Goal: Book appointment/travel/reservation

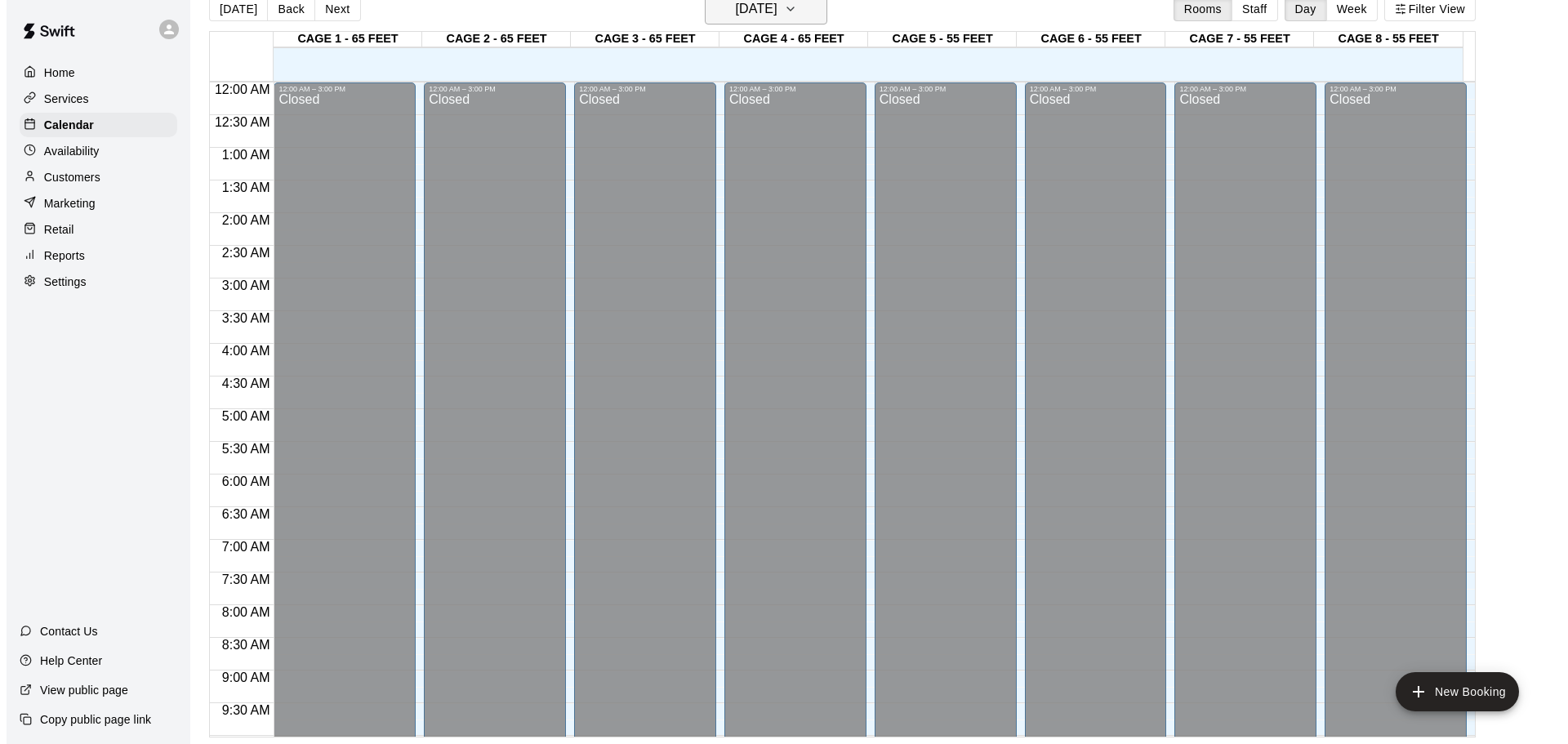
scroll to position [915, 0]
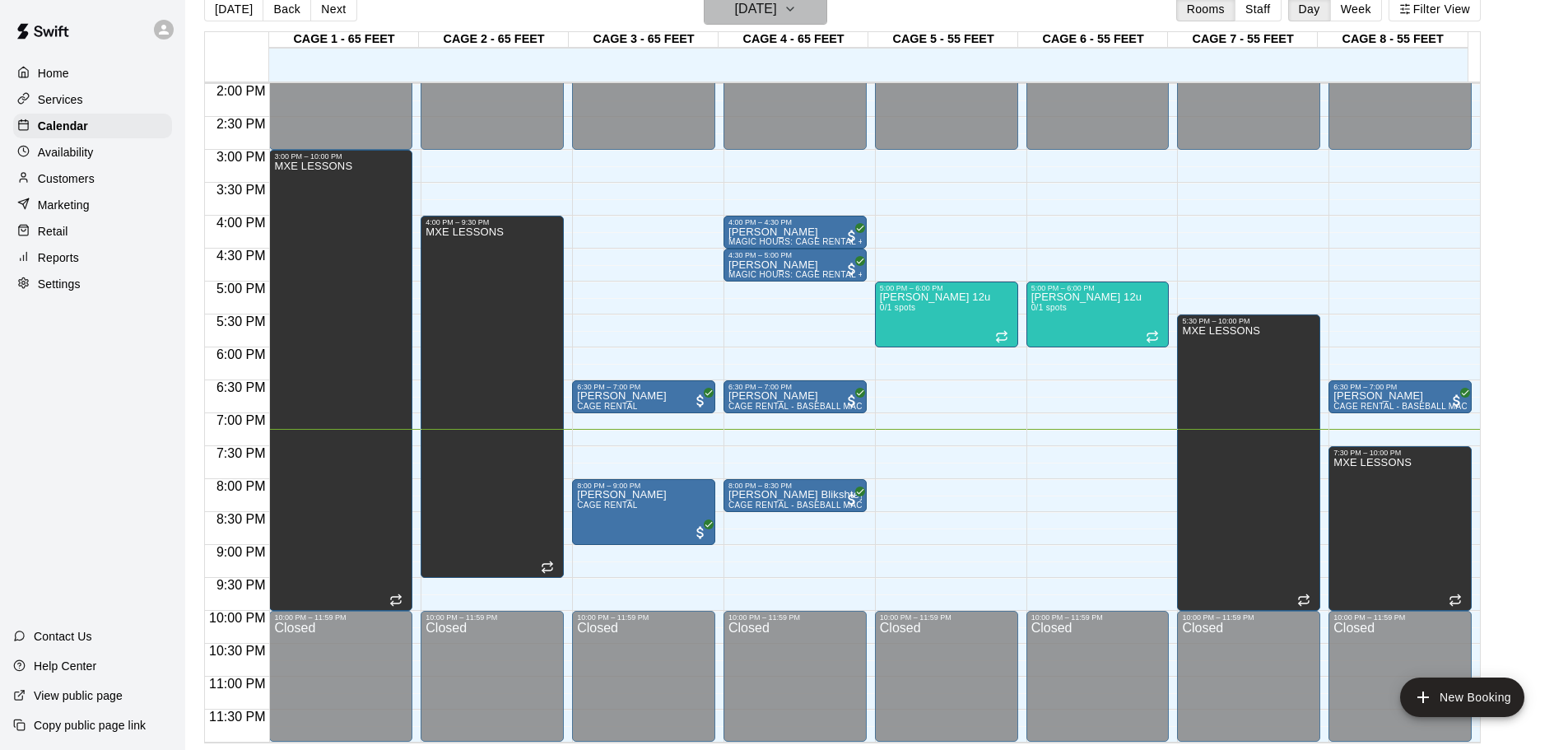
click at [735, 15] on h6 "[DATE]" at bounding box center [756, 8] width 42 height 23
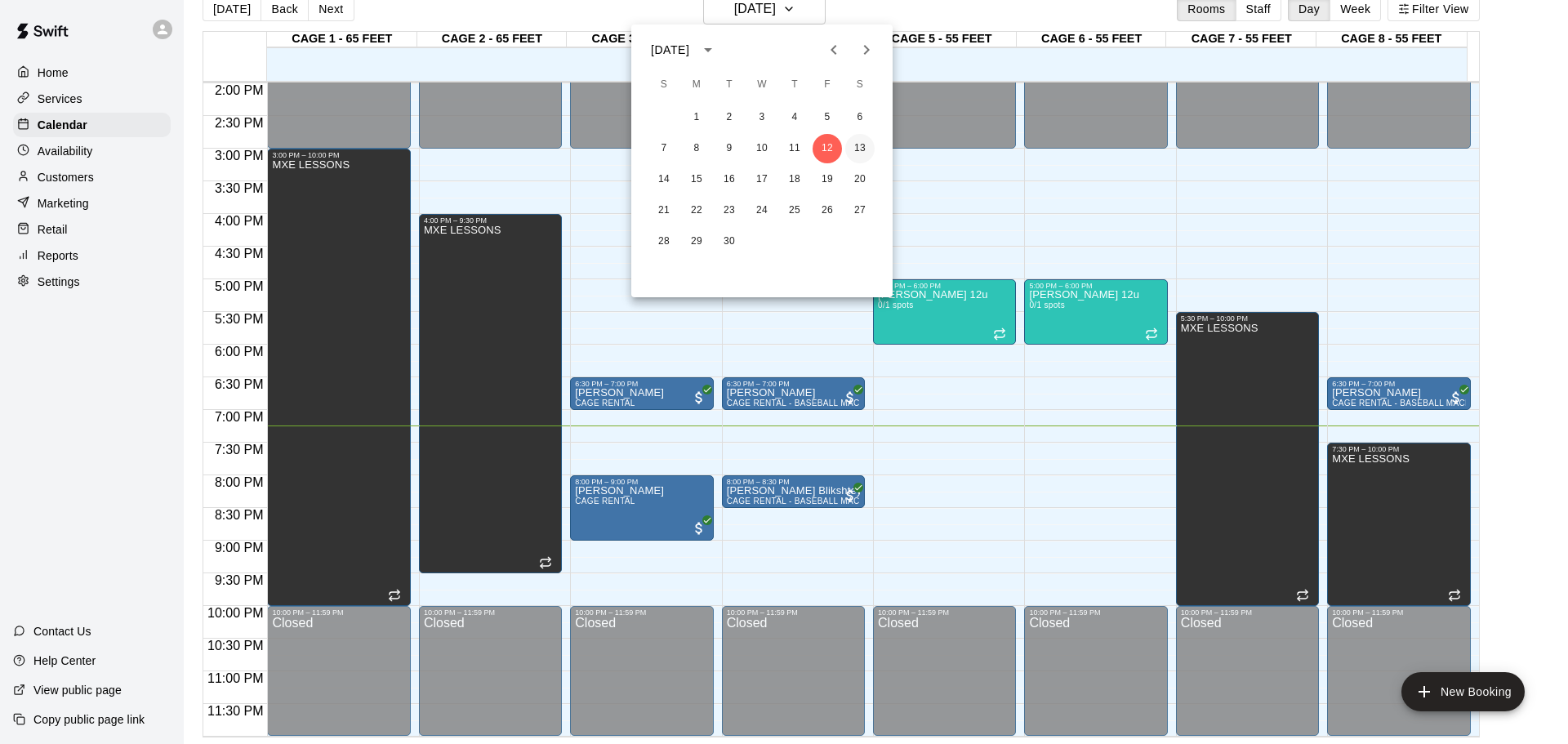
click at [846, 146] on button "13" at bounding box center [859, 148] width 29 height 29
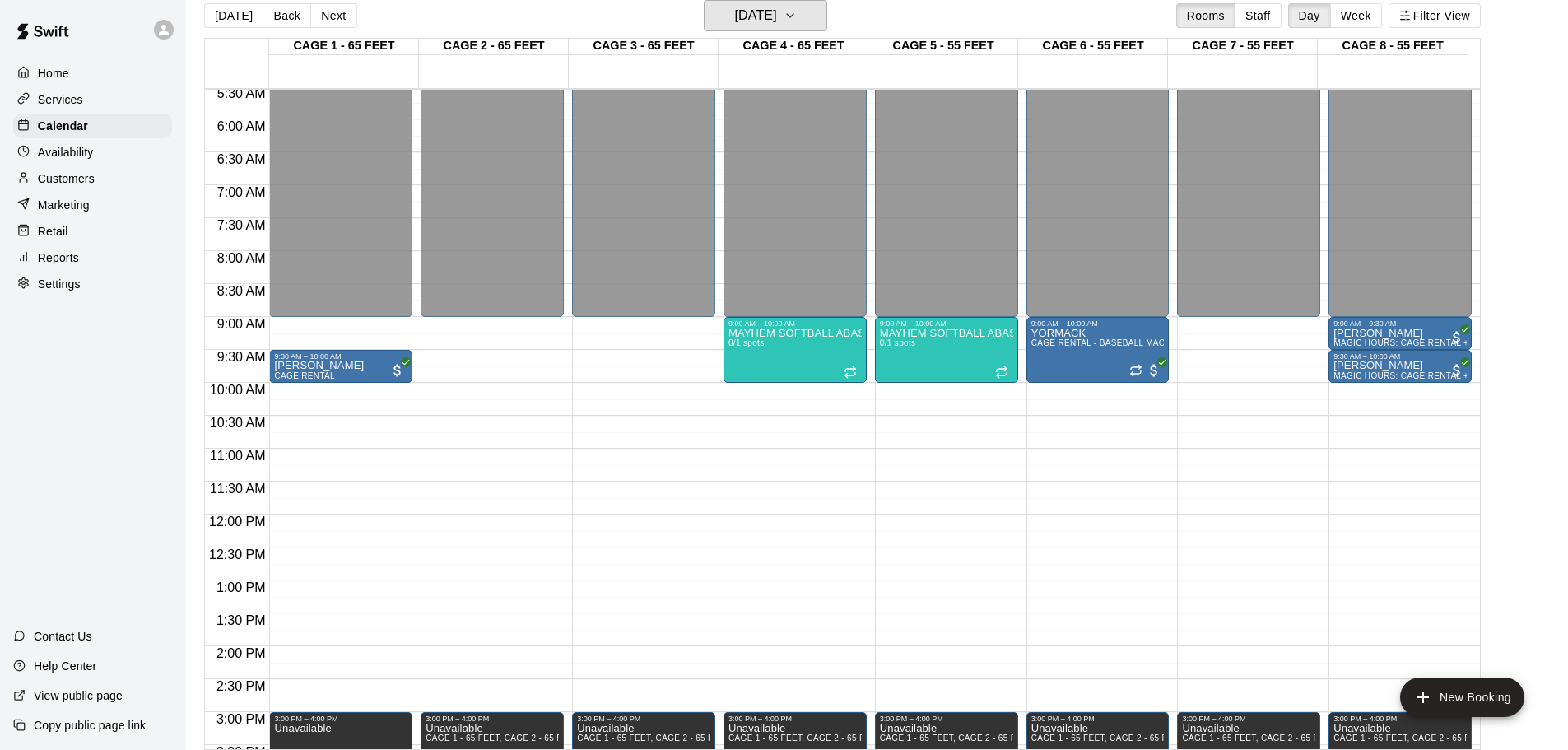
scroll to position [347, 0]
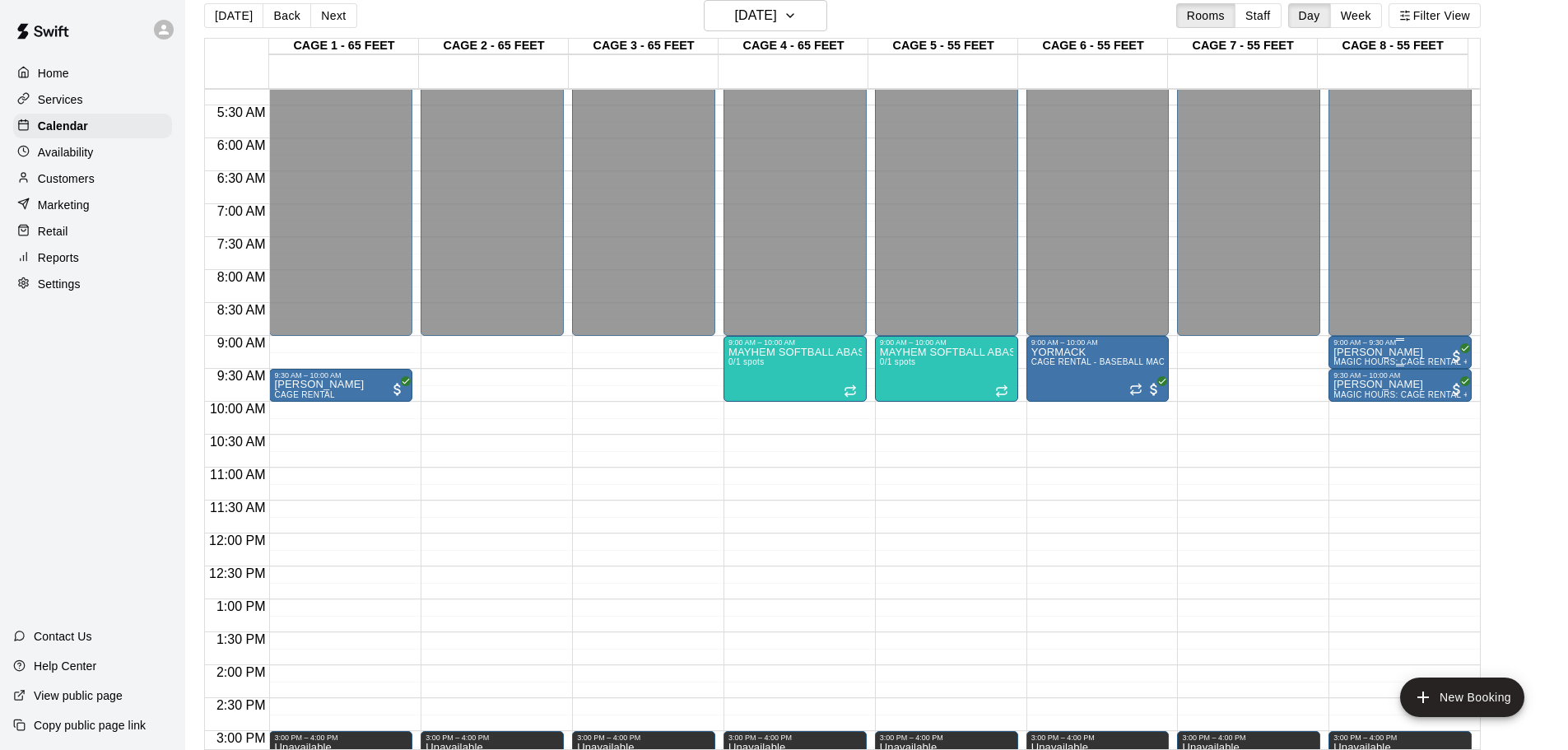
click at [1405, 351] on div "[PERSON_NAME] MAGIC HOURS: CAGE RENTAL + BASEBALL MACHINE" at bounding box center [1400, 722] width 133 height 750
click at [1405, 353] on div at bounding box center [790, 375] width 1581 height 750
drag, startPoint x: 1416, startPoint y: 357, endPoint x: 1443, endPoint y: 442, distance: 89.2
click at [1443, 442] on div "12:00 AM – 9:00 AM Closed 9:00 AM – 9:30 AM [PERSON_NAME] MAGIC HOURS: CAGE REN…" at bounding box center [1400, 534] width 143 height 1580
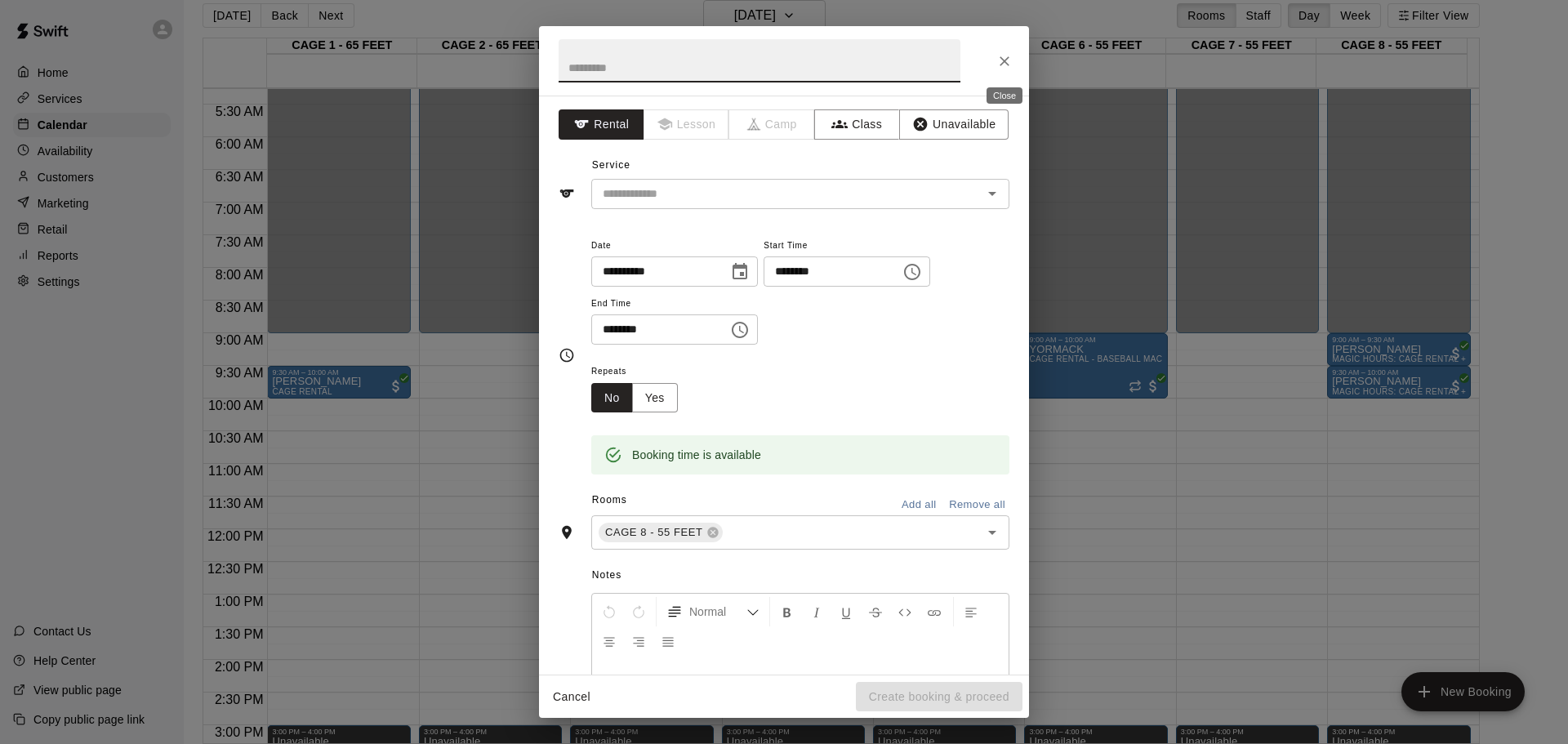
click at [1012, 66] on button "Close" at bounding box center [1004, 61] width 29 height 29
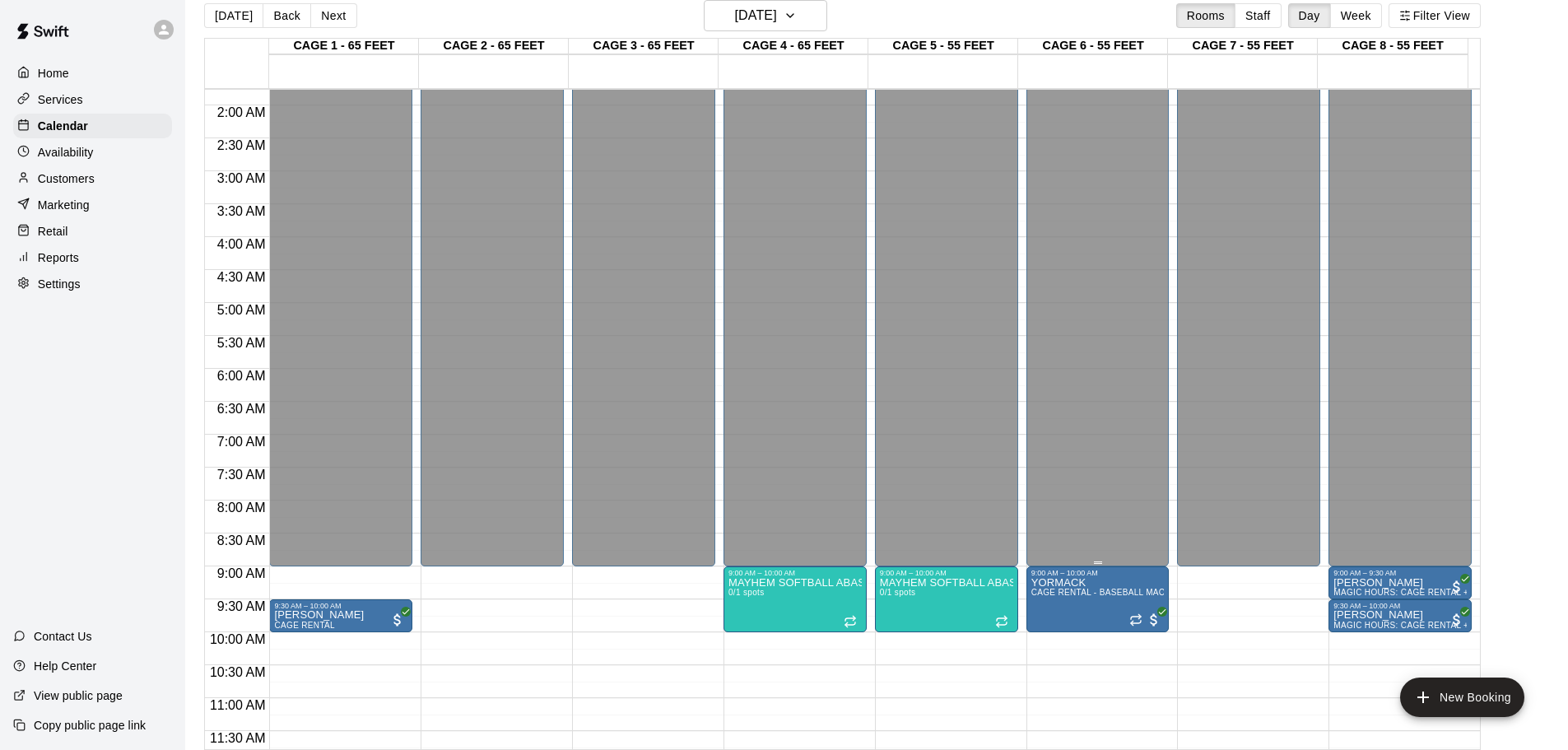
scroll to position [99, 0]
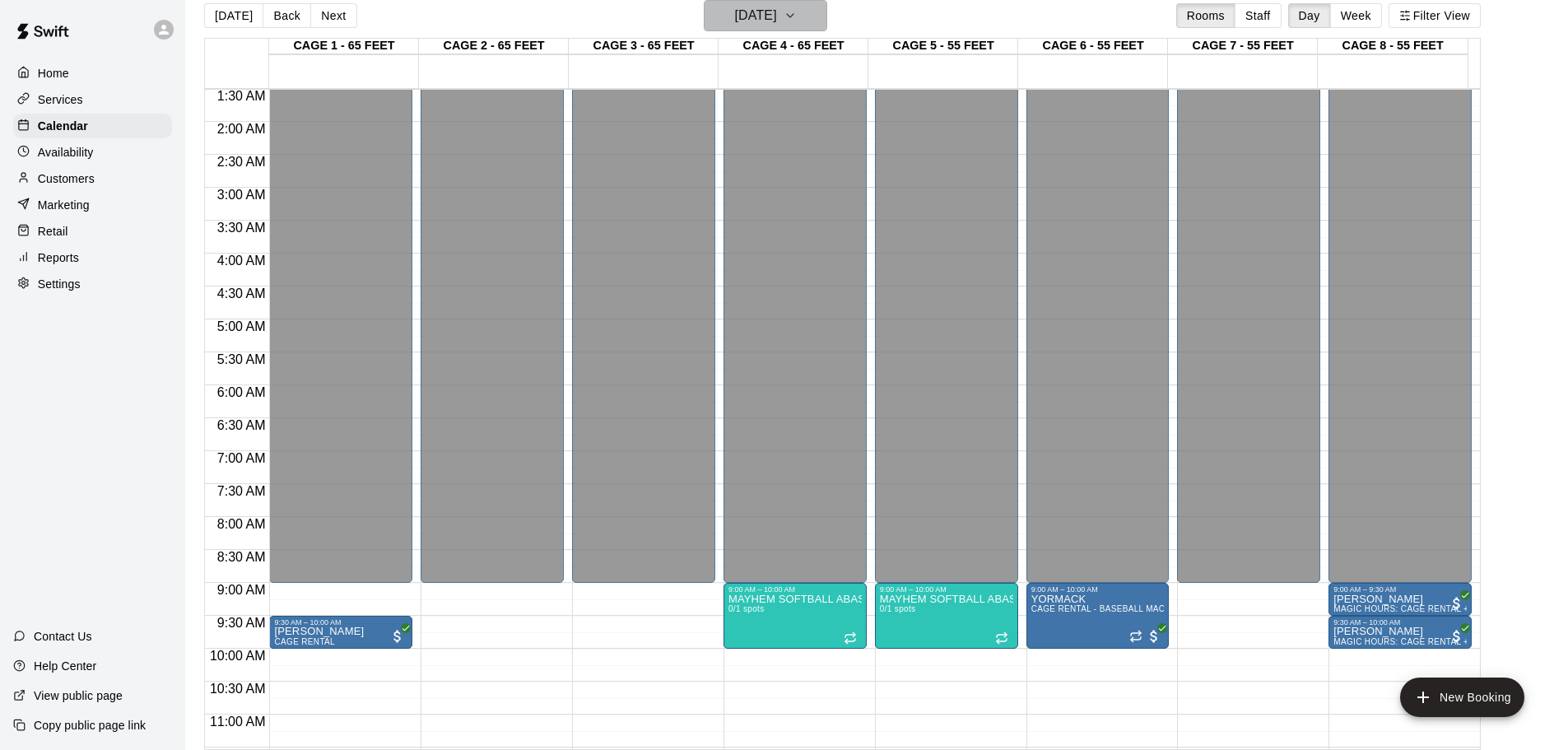
click at [751, 3] on button "[DATE]" at bounding box center [765, 16] width 123 height 31
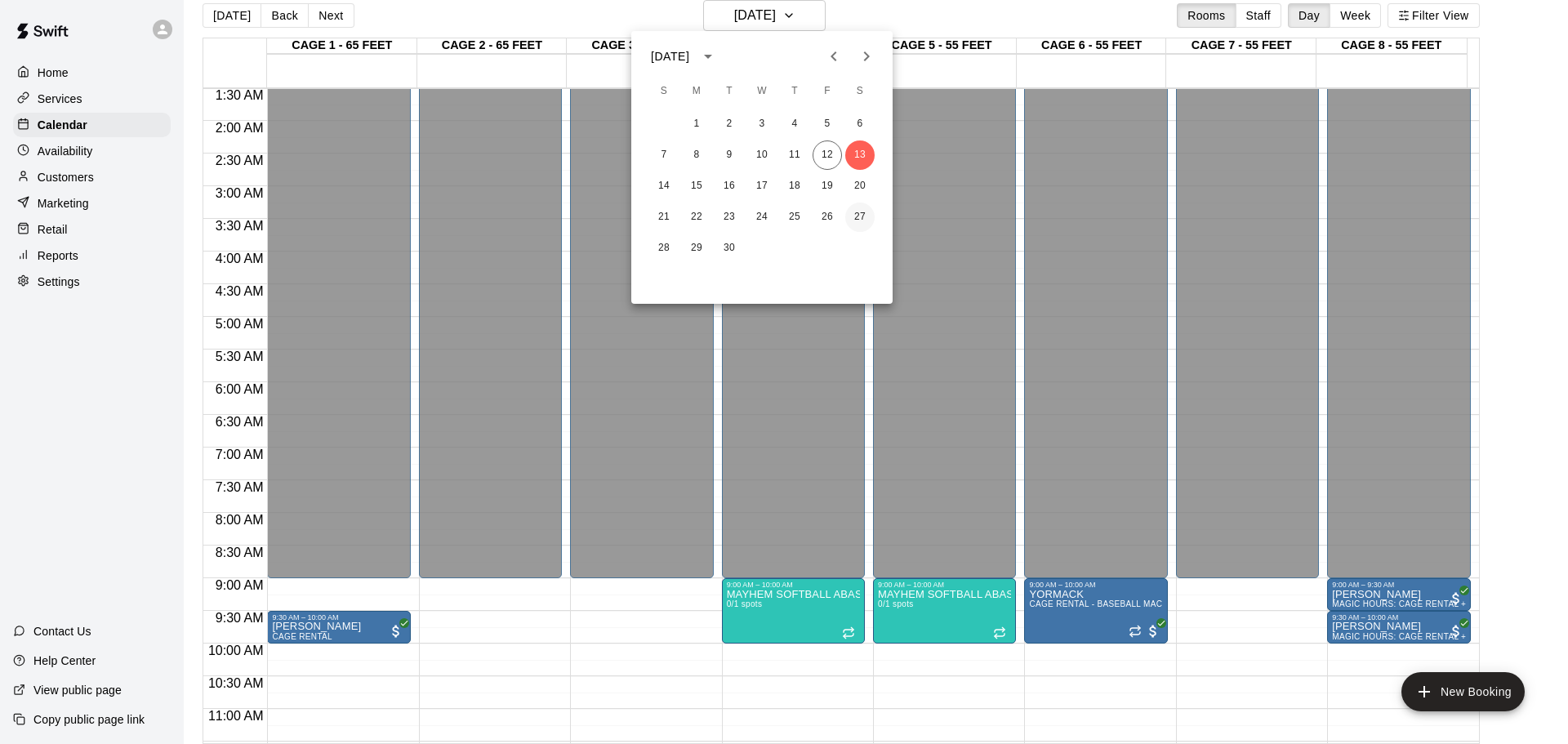
click at [859, 219] on button "27" at bounding box center [859, 217] width 29 height 29
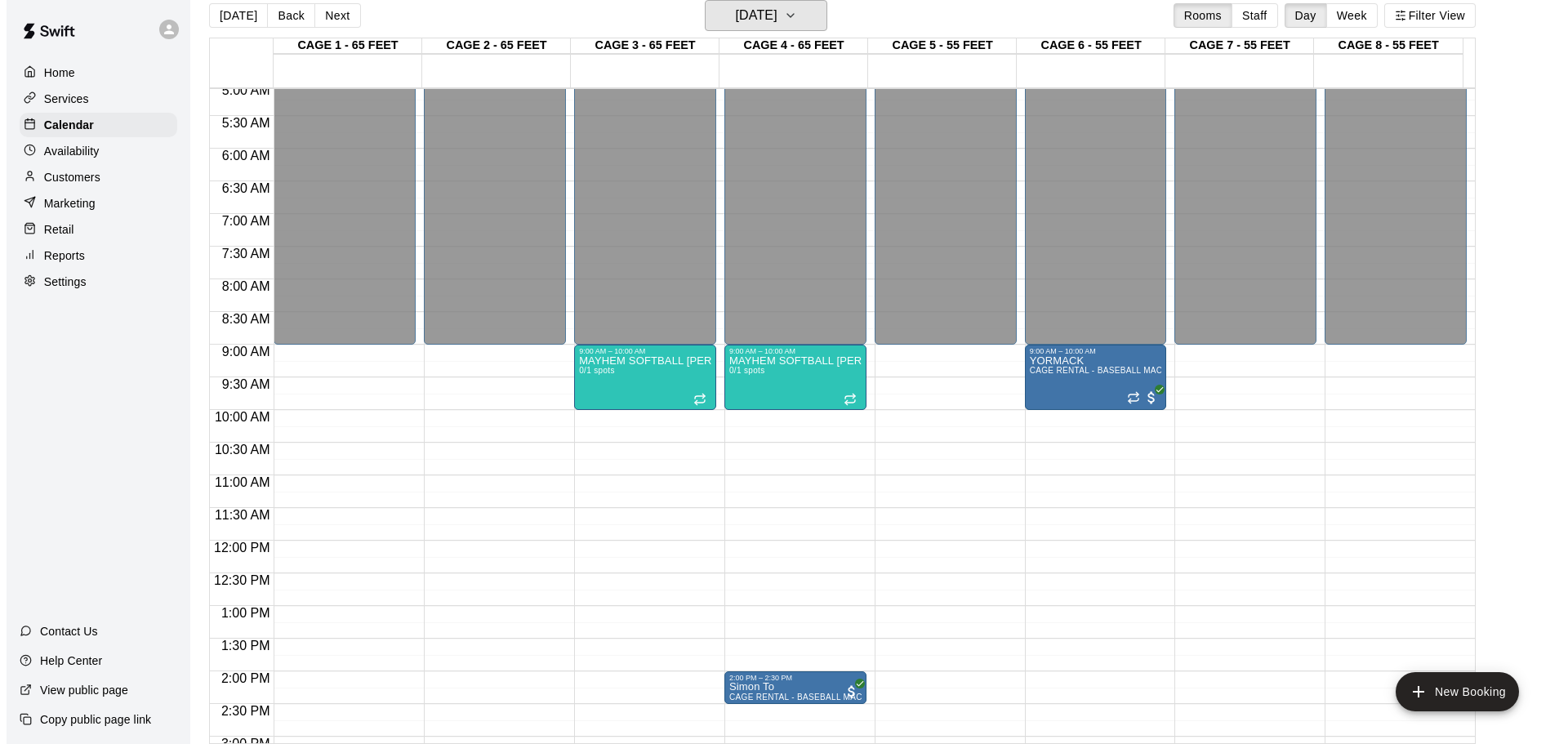
scroll to position [408, 0]
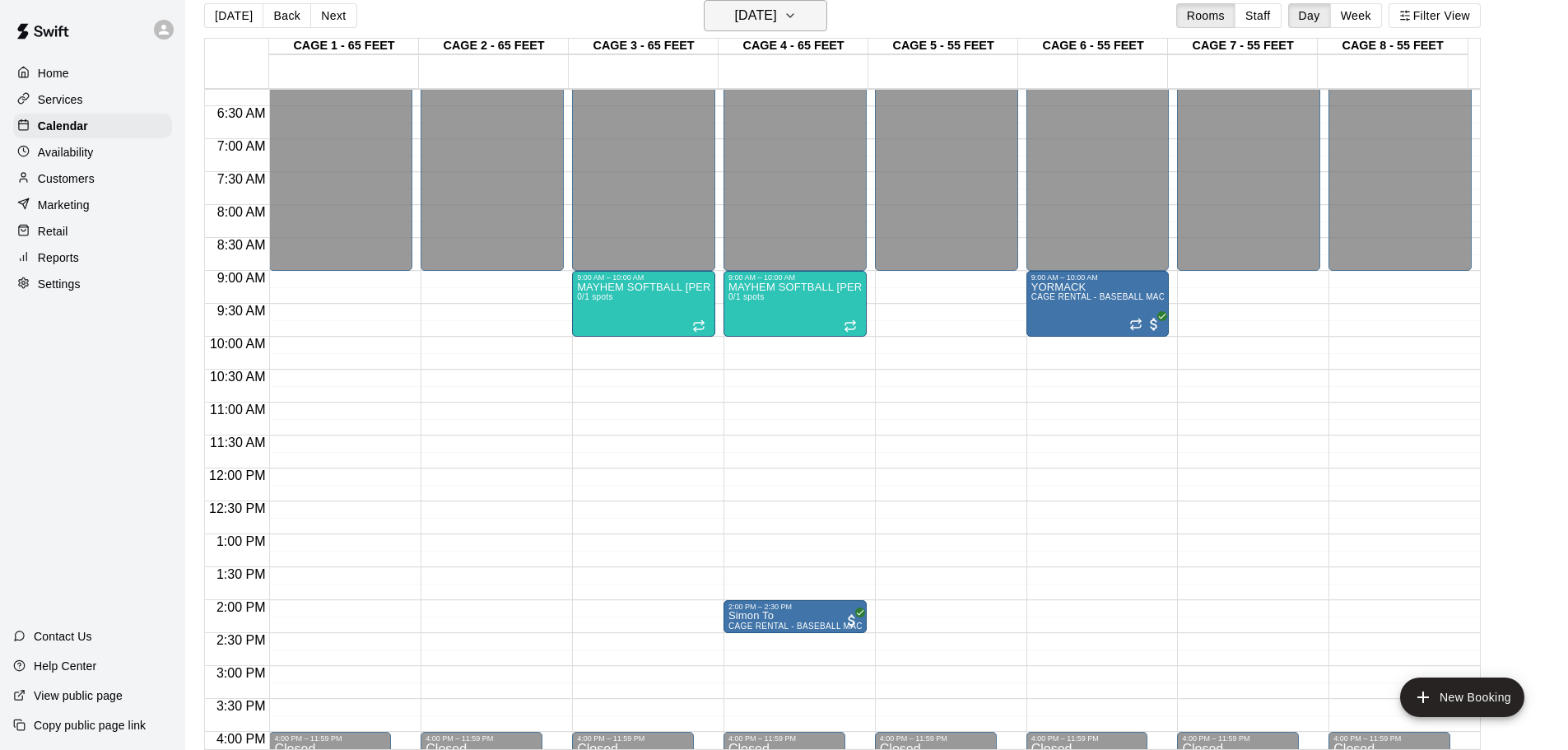
click at [797, 14] on icon "button" at bounding box center [790, 16] width 13 height 20
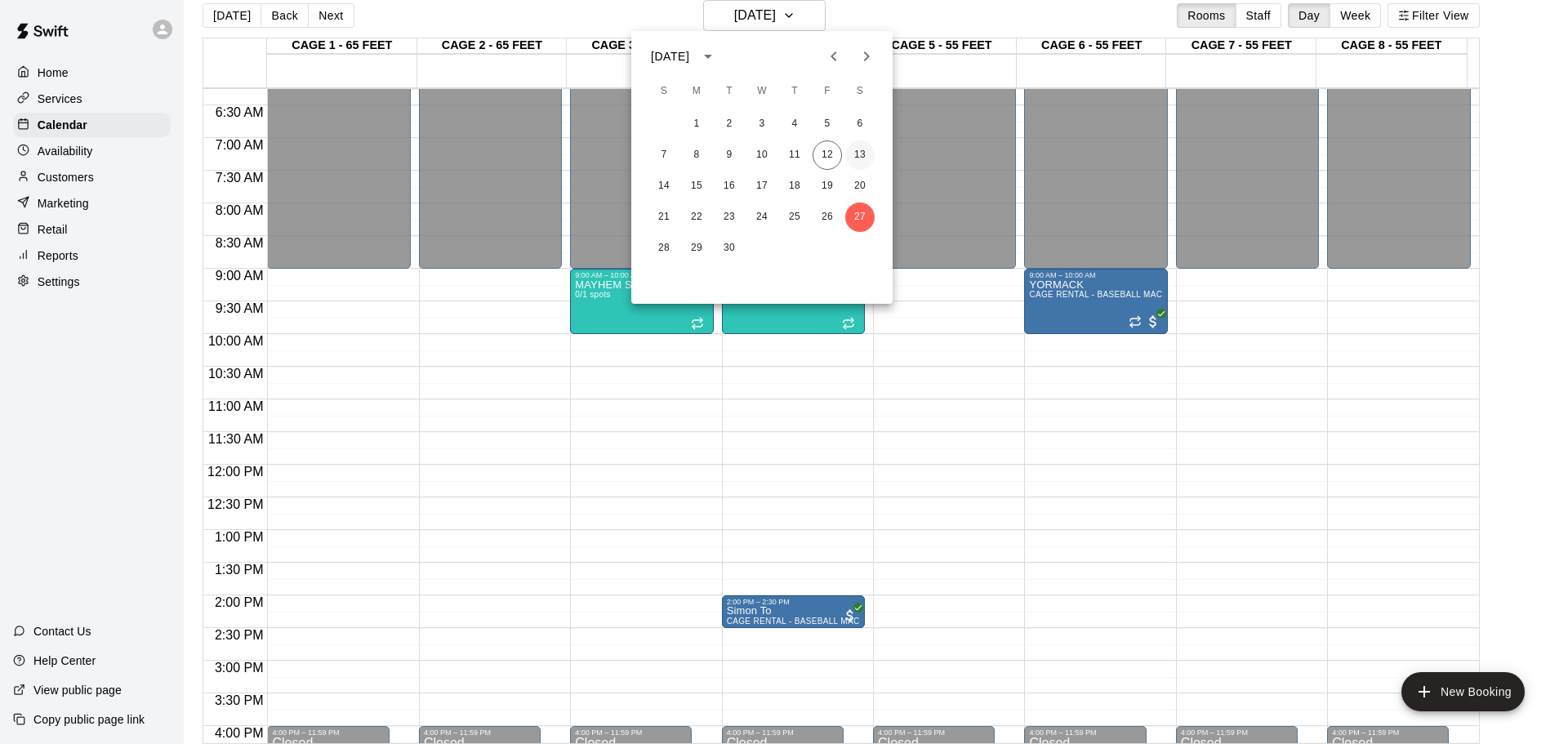
click at [862, 162] on button "13" at bounding box center [859, 155] width 29 height 29
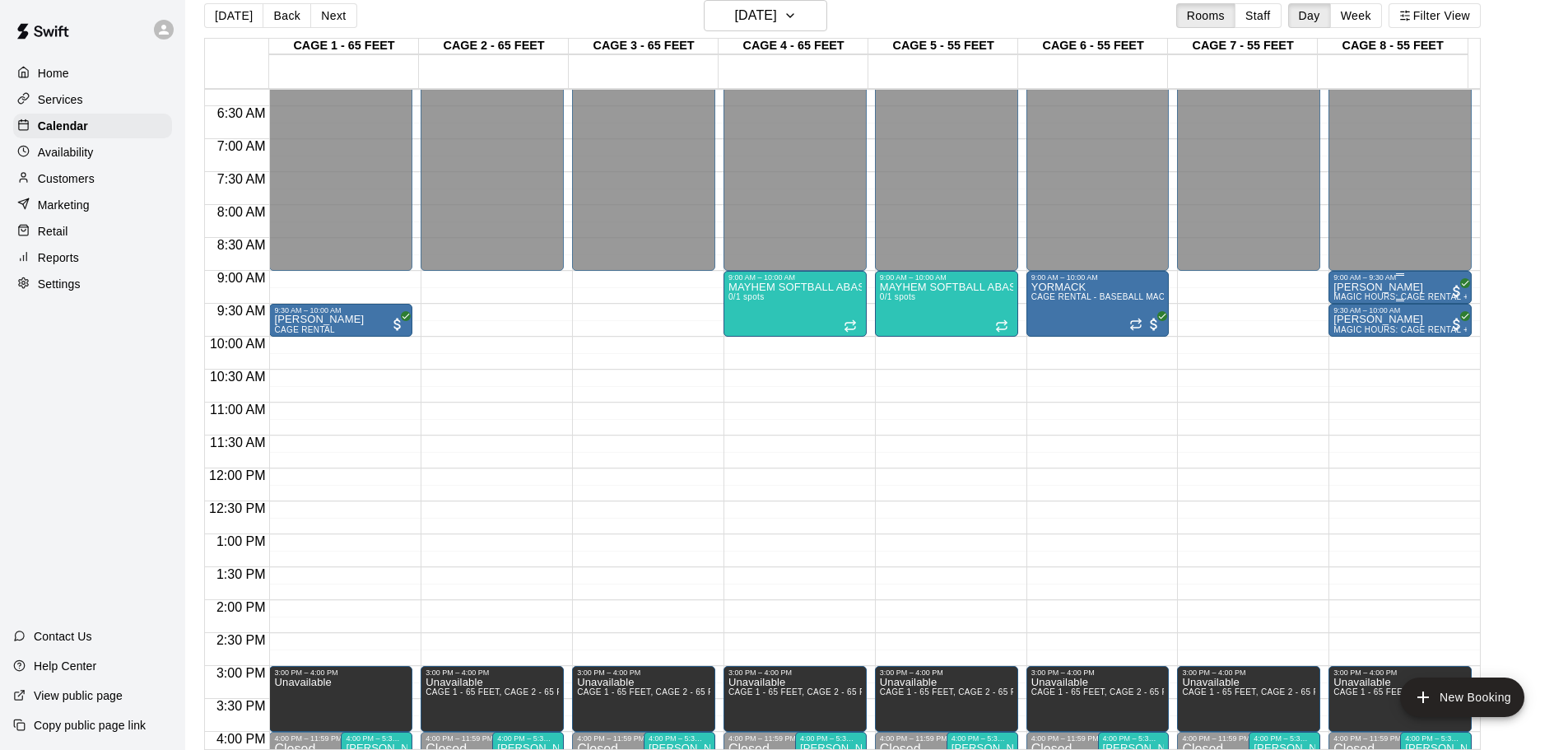
click at [1413, 291] on div "[PERSON_NAME] MAGIC HOURS: CAGE RENTAL + BASEBALL MACHINE" at bounding box center [1400, 656] width 133 height 750
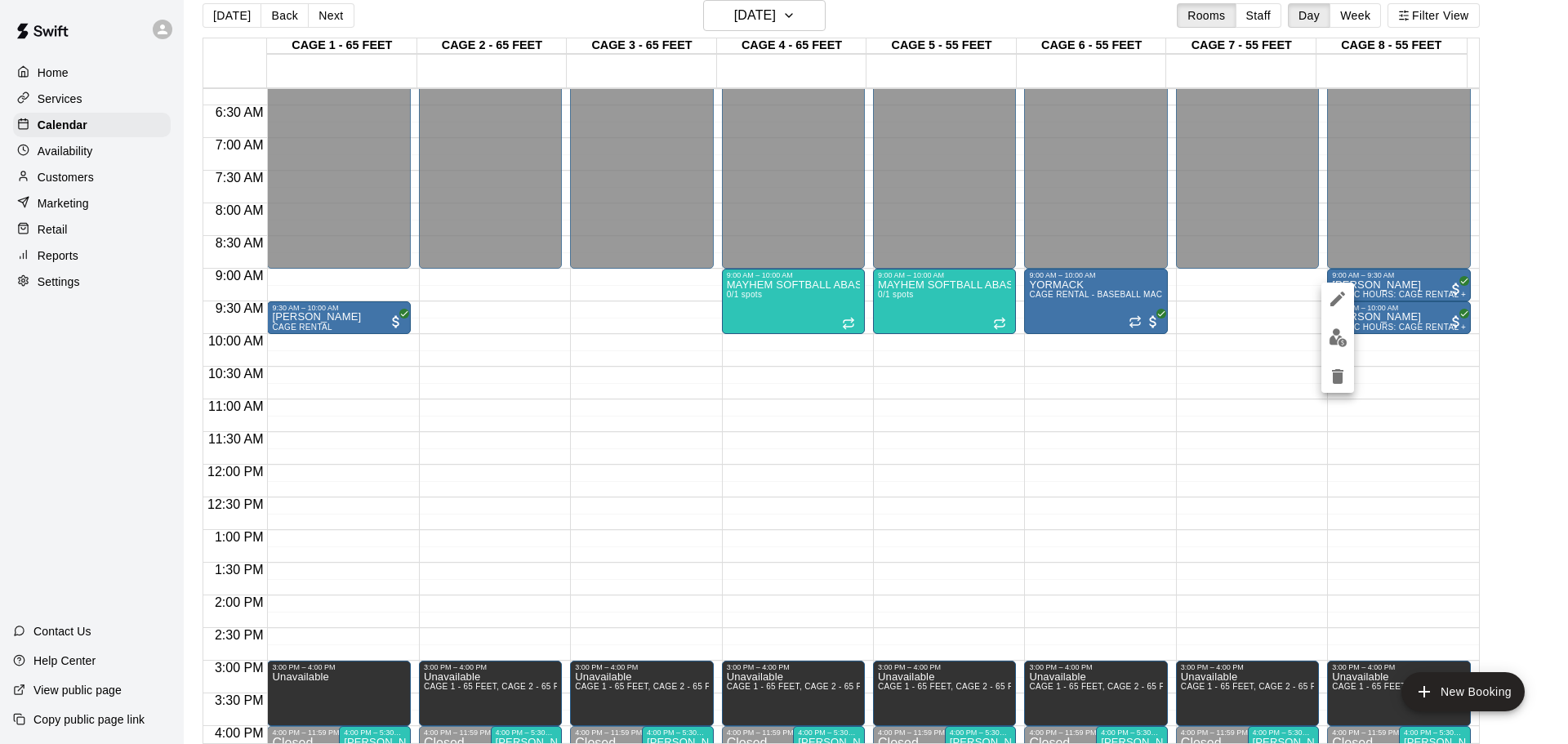
click at [1290, 453] on div at bounding box center [784, 372] width 1568 height 744
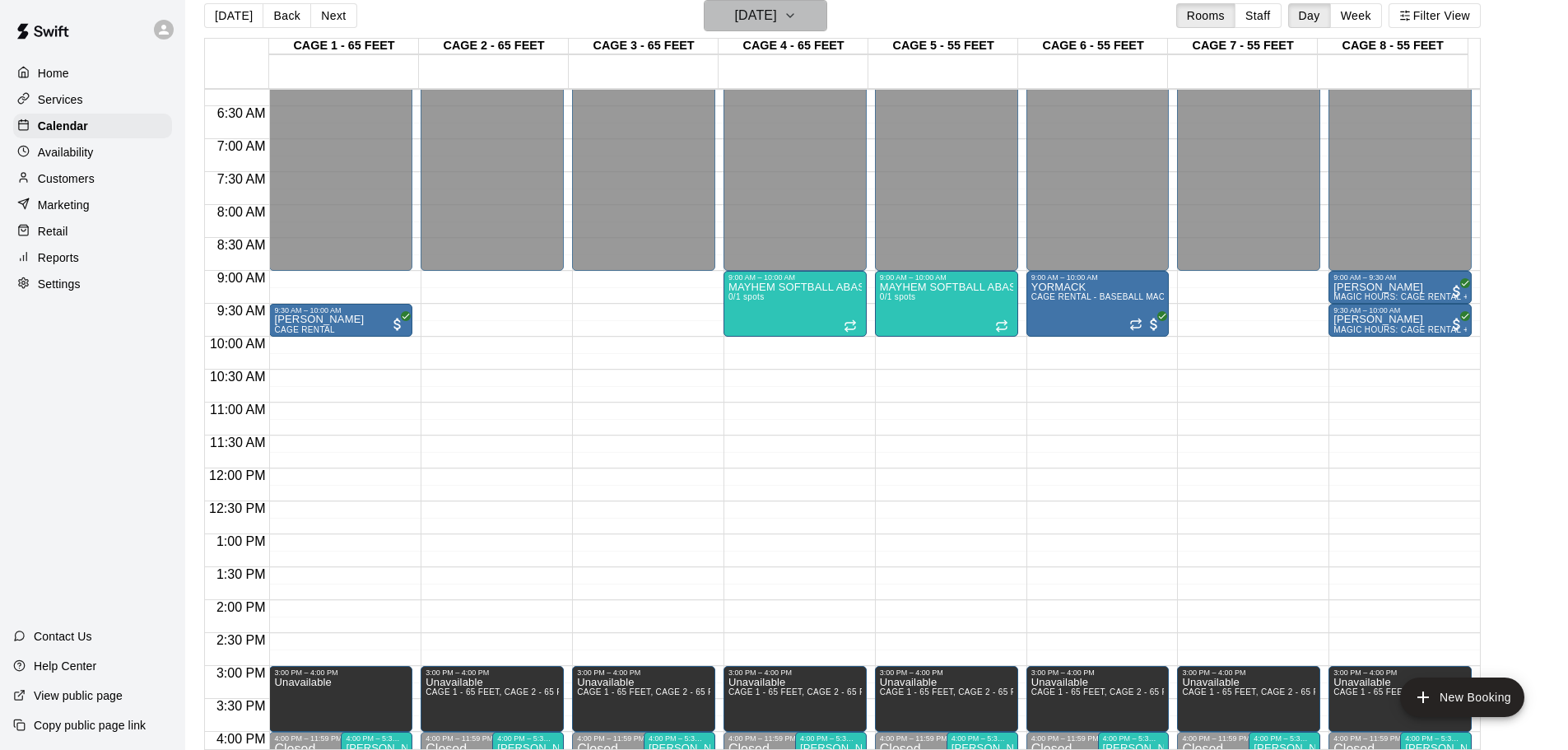
click at [777, 9] on h6 "[DATE]" at bounding box center [756, 16] width 42 height 23
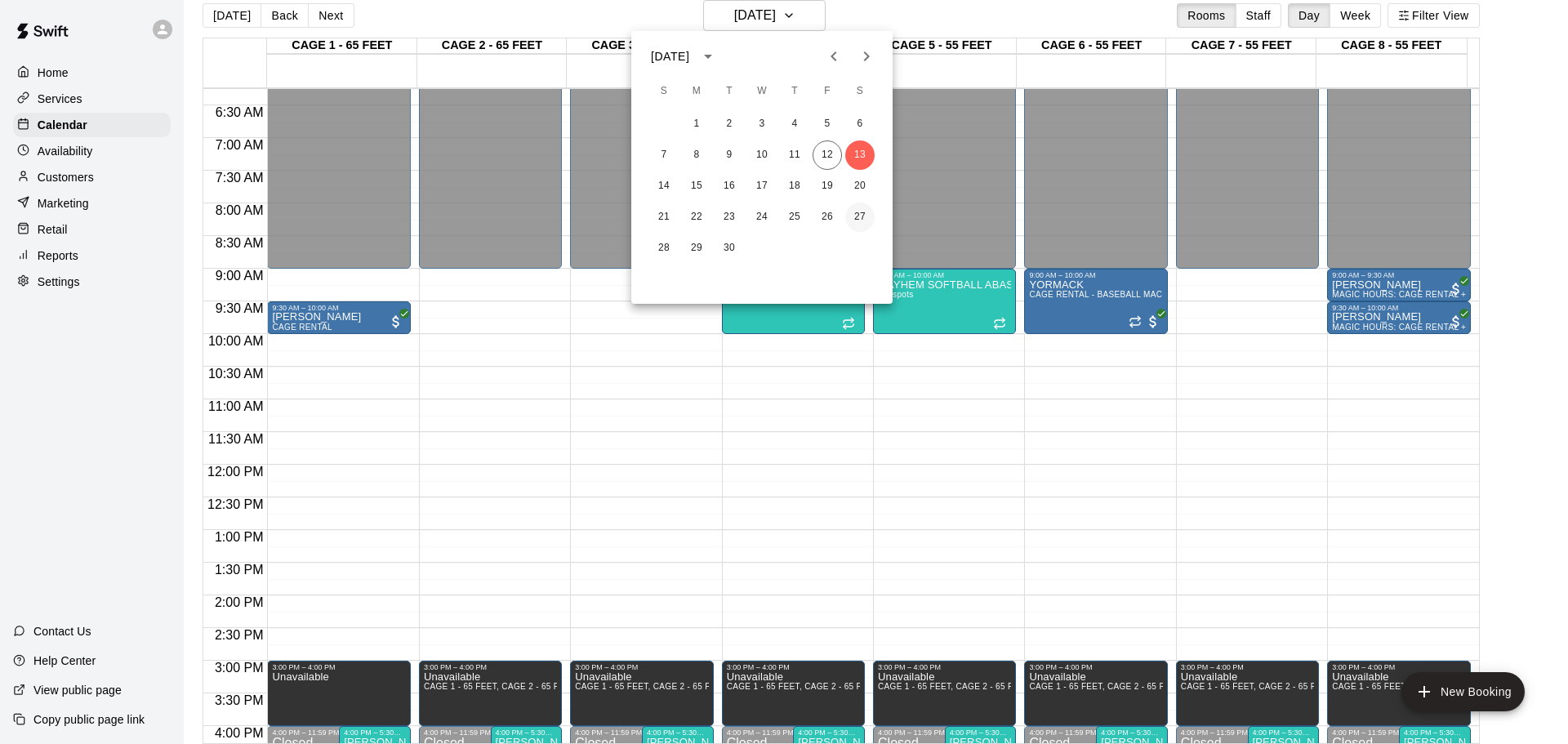
click at [868, 212] on button "27" at bounding box center [859, 217] width 29 height 29
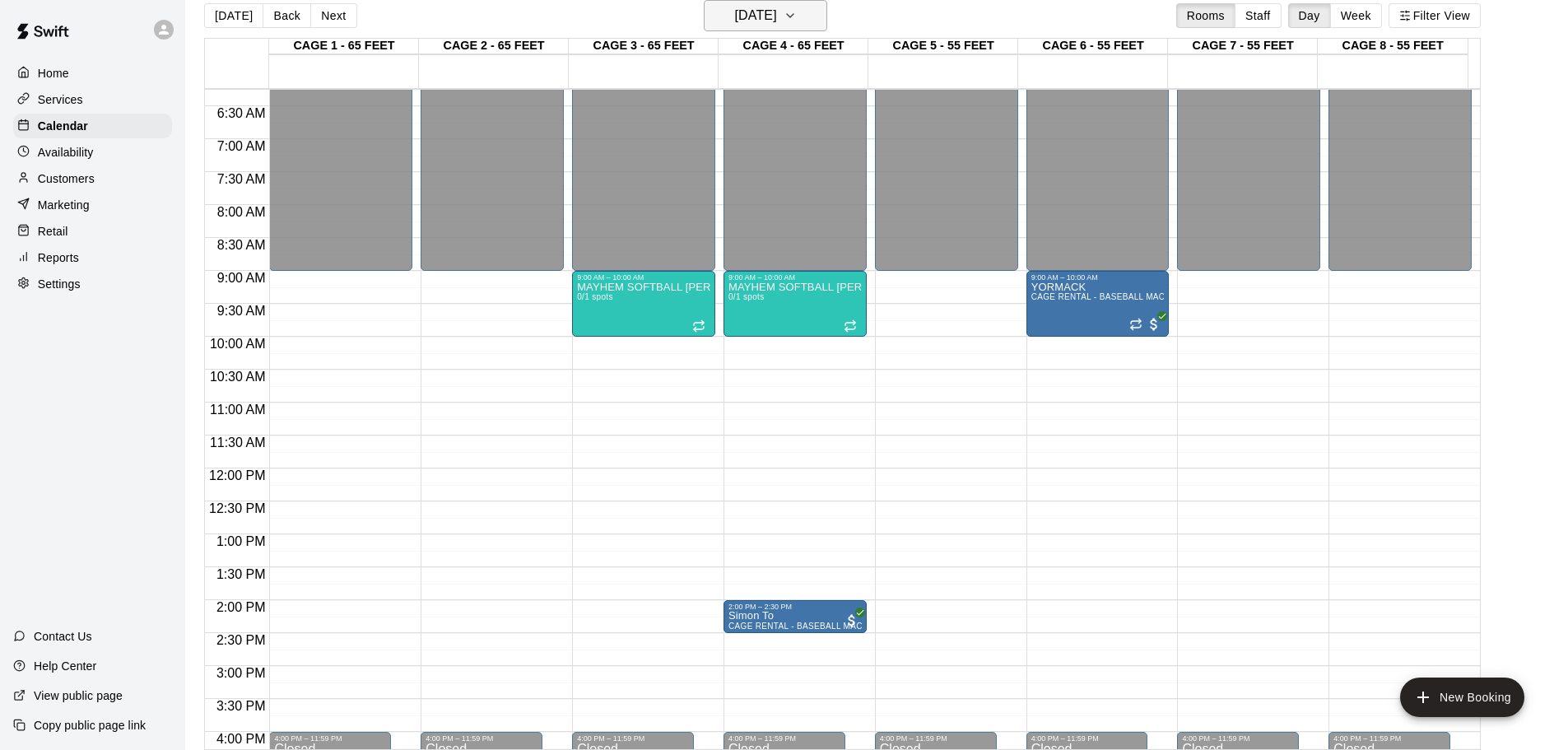
click at [811, 9] on button "[DATE]" at bounding box center [765, 16] width 123 height 31
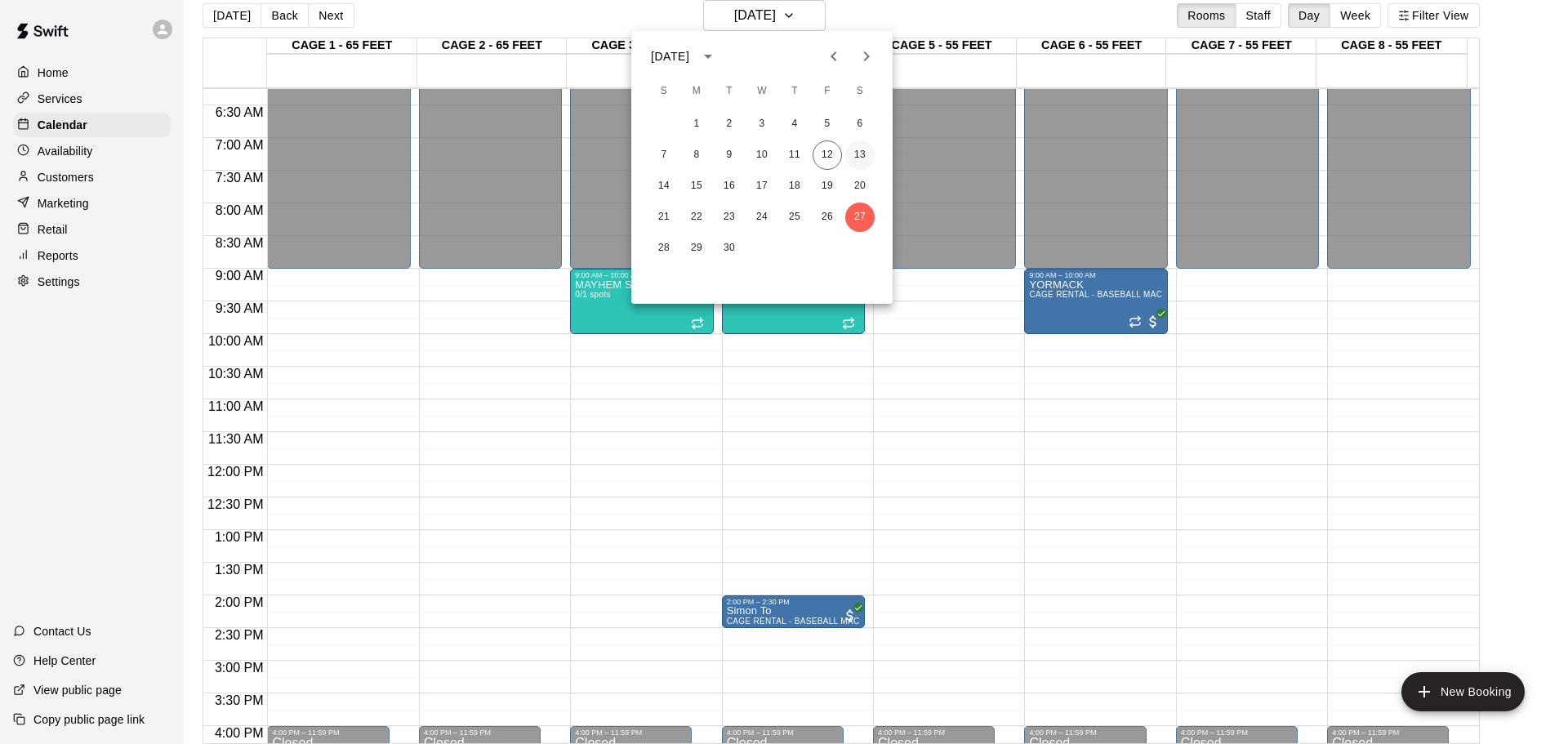
click at [862, 157] on button "13" at bounding box center [859, 155] width 29 height 29
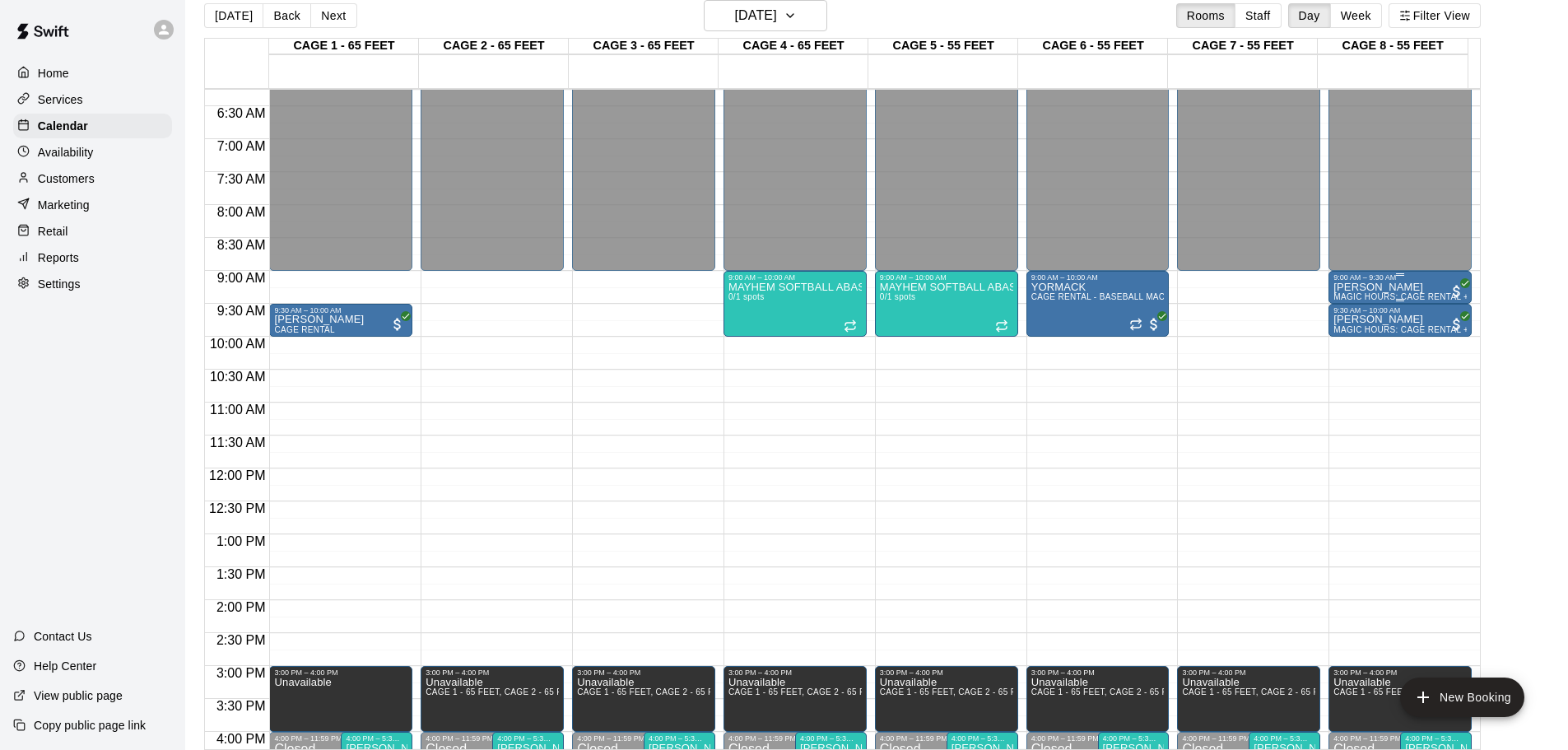
click at [1397, 287] on p "[PERSON_NAME]" at bounding box center [1400, 287] width 133 height 0
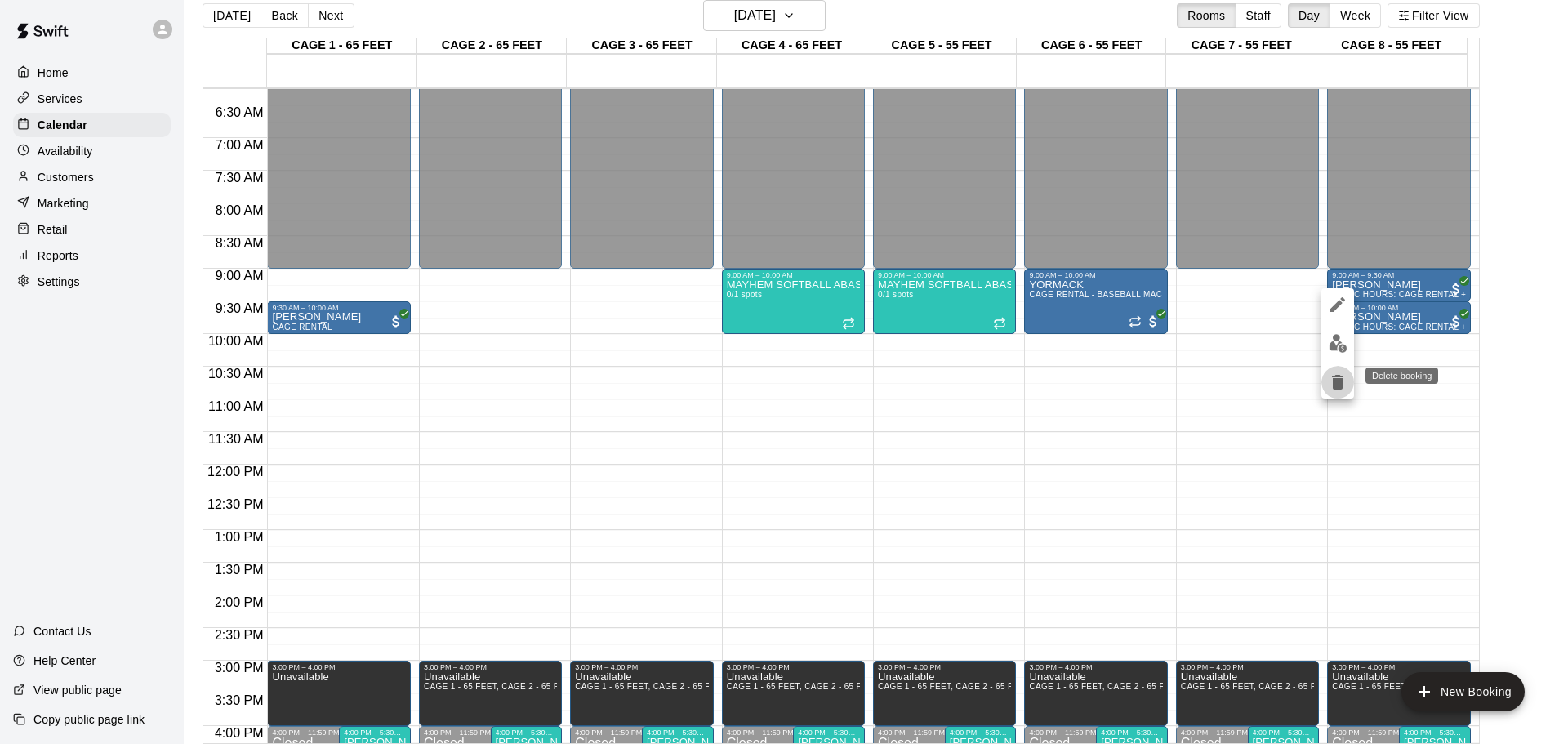
click at [1337, 376] on icon "delete" at bounding box center [1337, 382] width 12 height 14
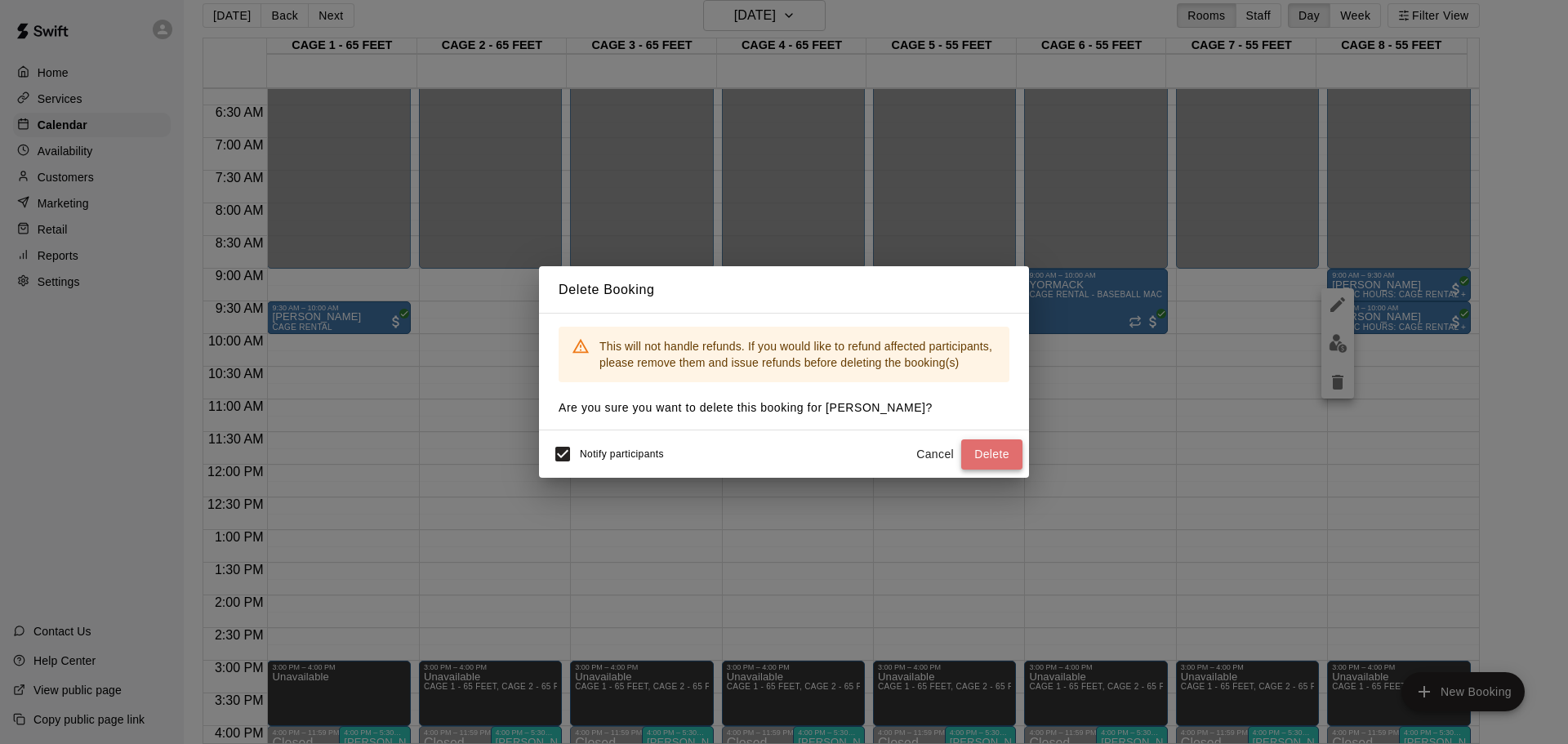
click at [986, 448] on button "Delete" at bounding box center [991, 453] width 62 height 30
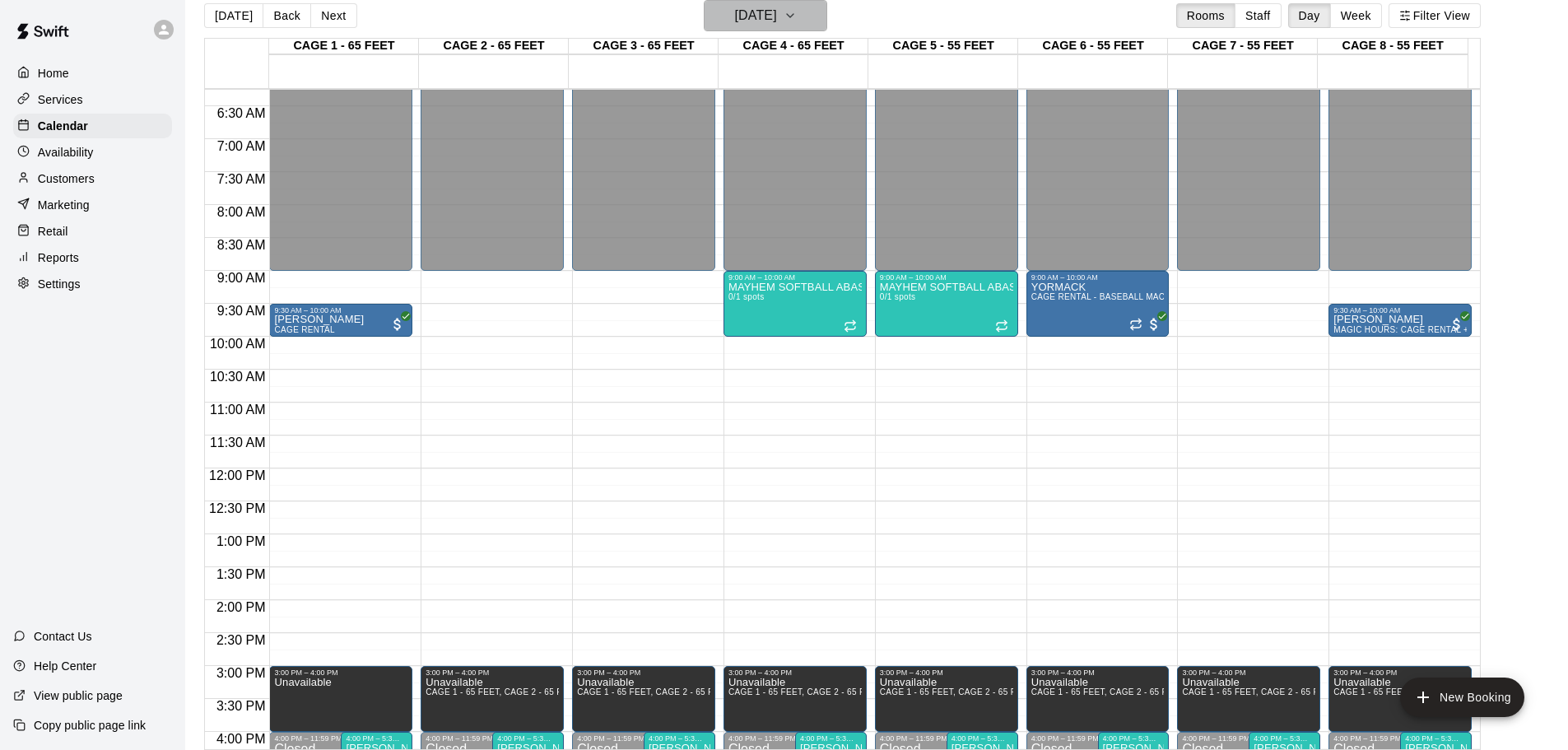
click at [785, 29] on button "[DATE]" at bounding box center [765, 16] width 123 height 31
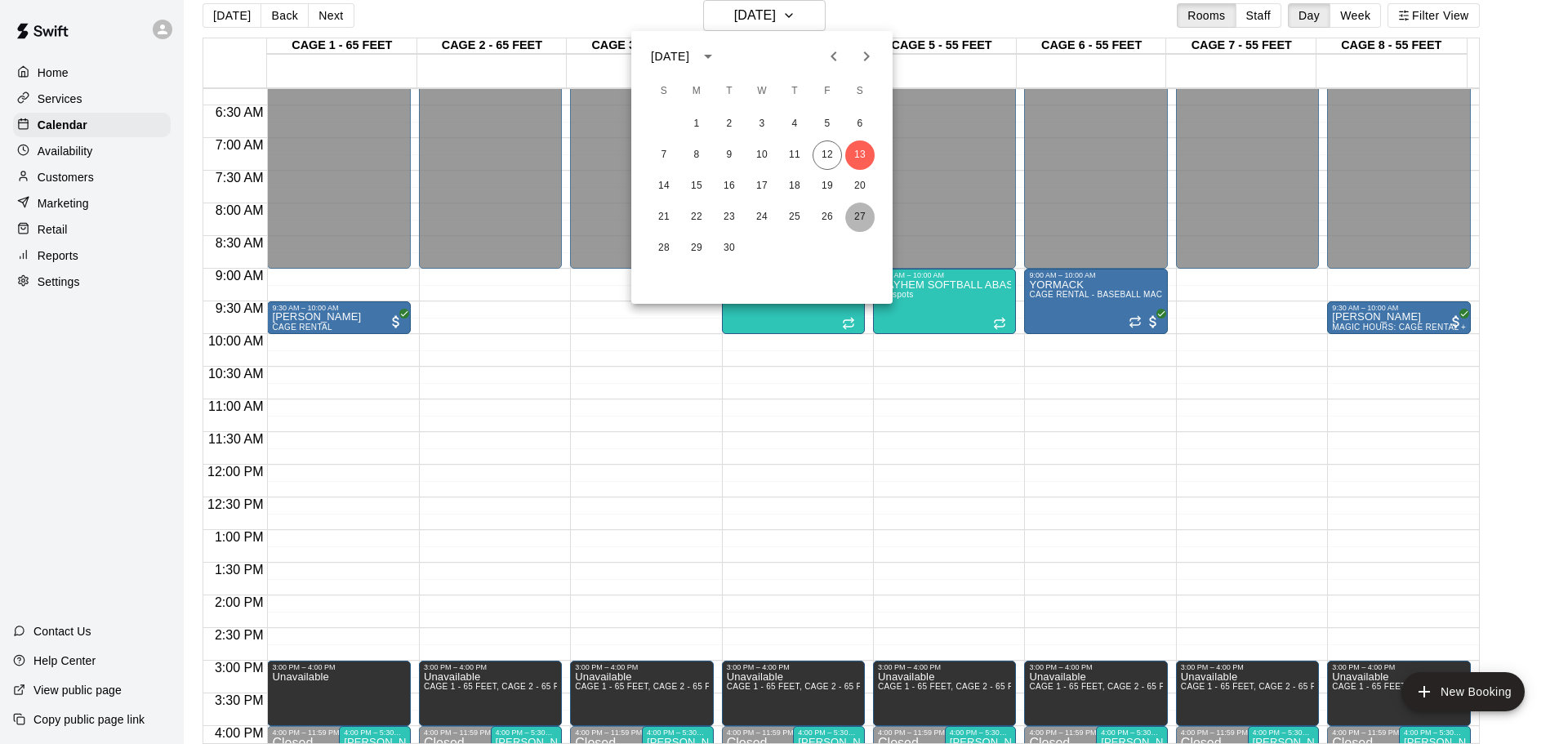
click at [860, 217] on button "27" at bounding box center [859, 217] width 29 height 29
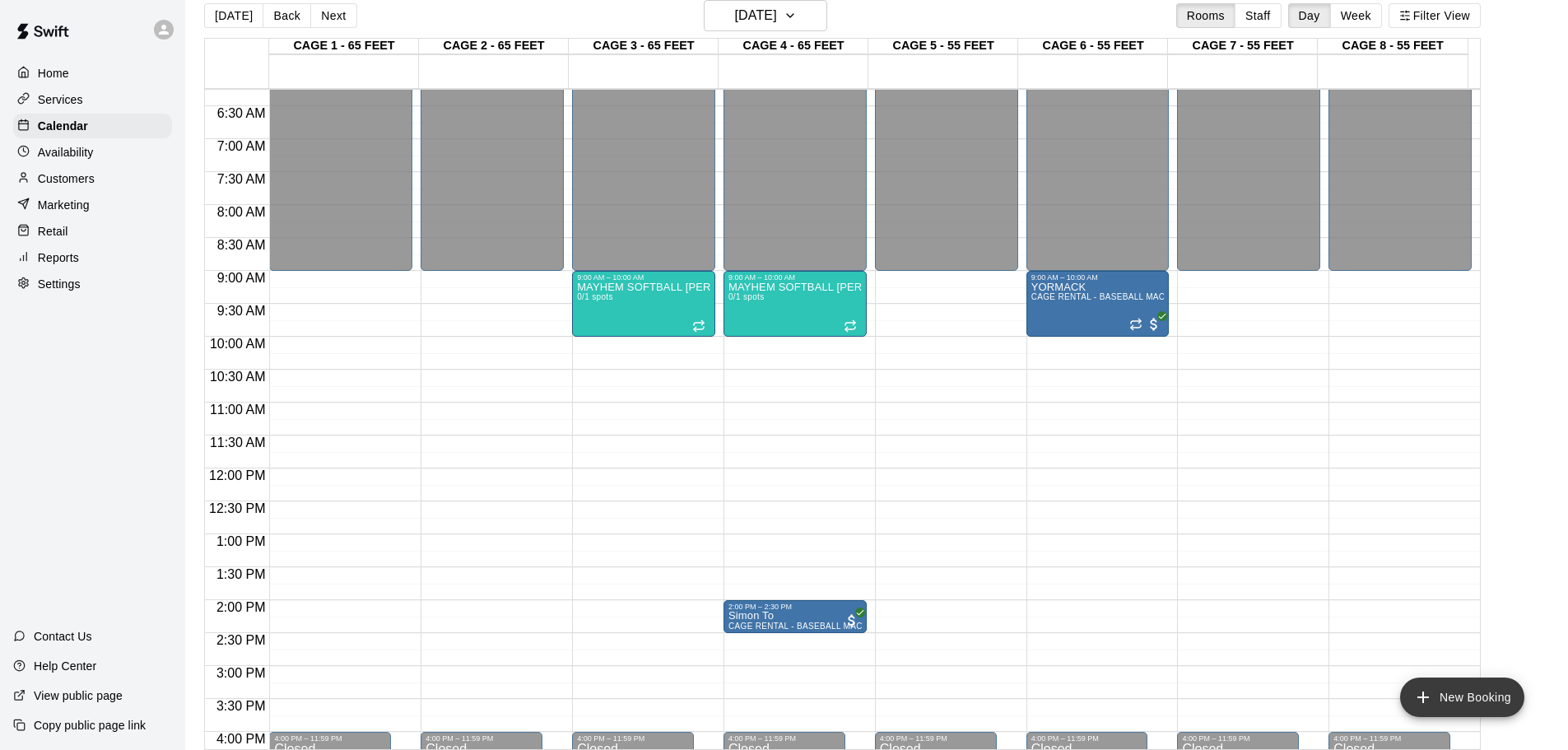
click at [1465, 703] on button "New Booking" at bounding box center [1462, 696] width 124 height 39
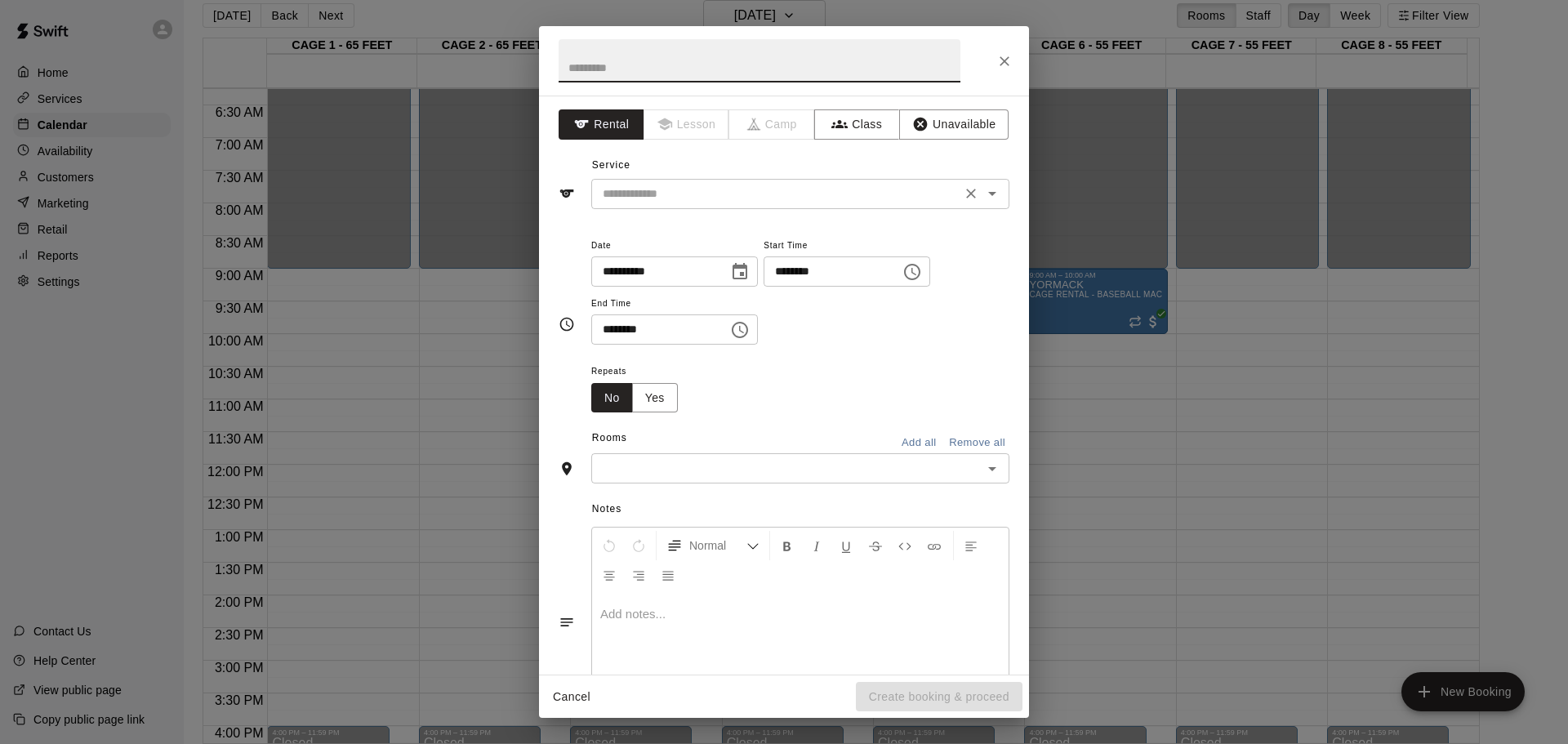
click at [645, 201] on input "text" at bounding box center [776, 194] width 360 height 21
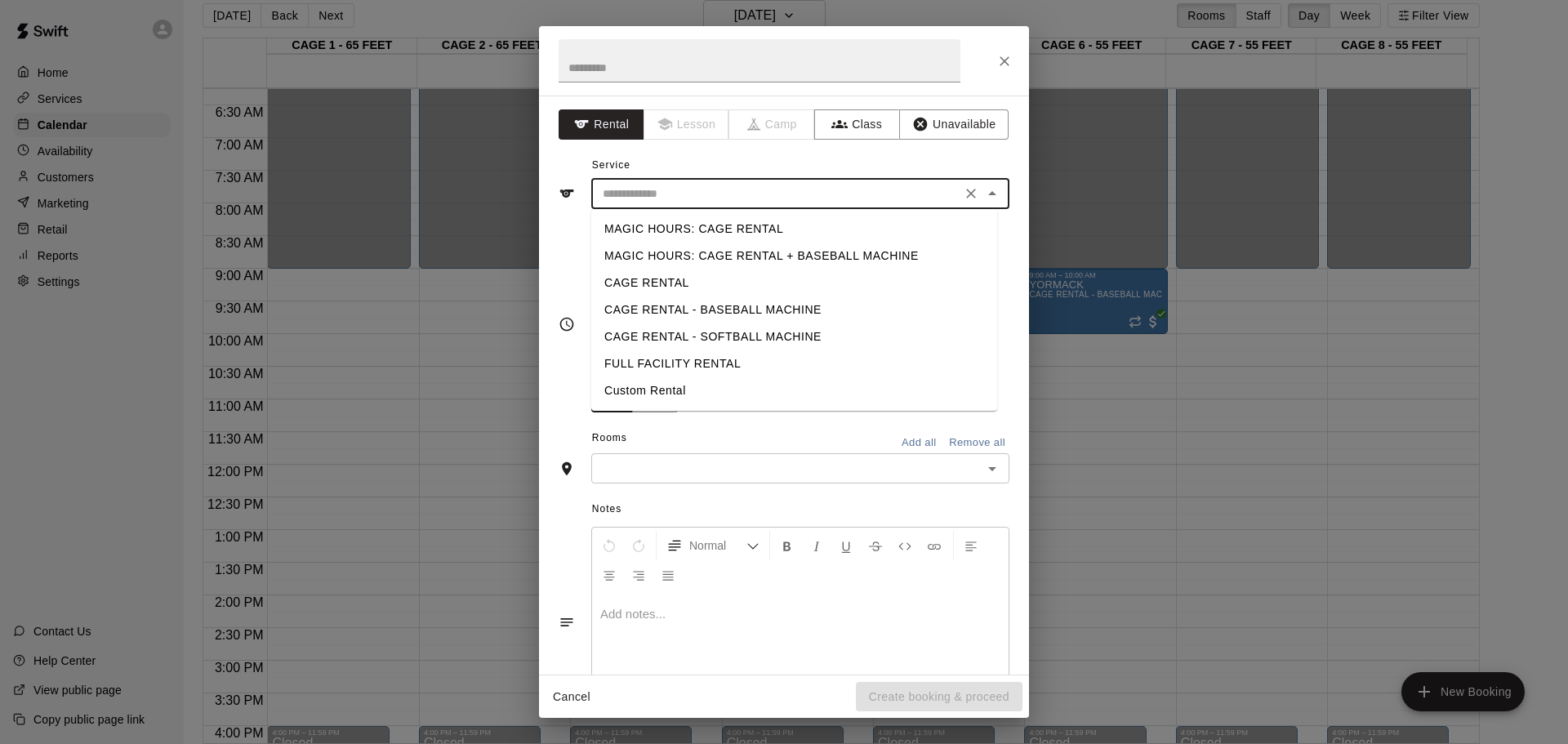
click at [677, 248] on li "MAGIC HOURS: CAGE RENTAL + BASEBALL MACHINE" at bounding box center [794, 256] width 406 height 27
type input "**********"
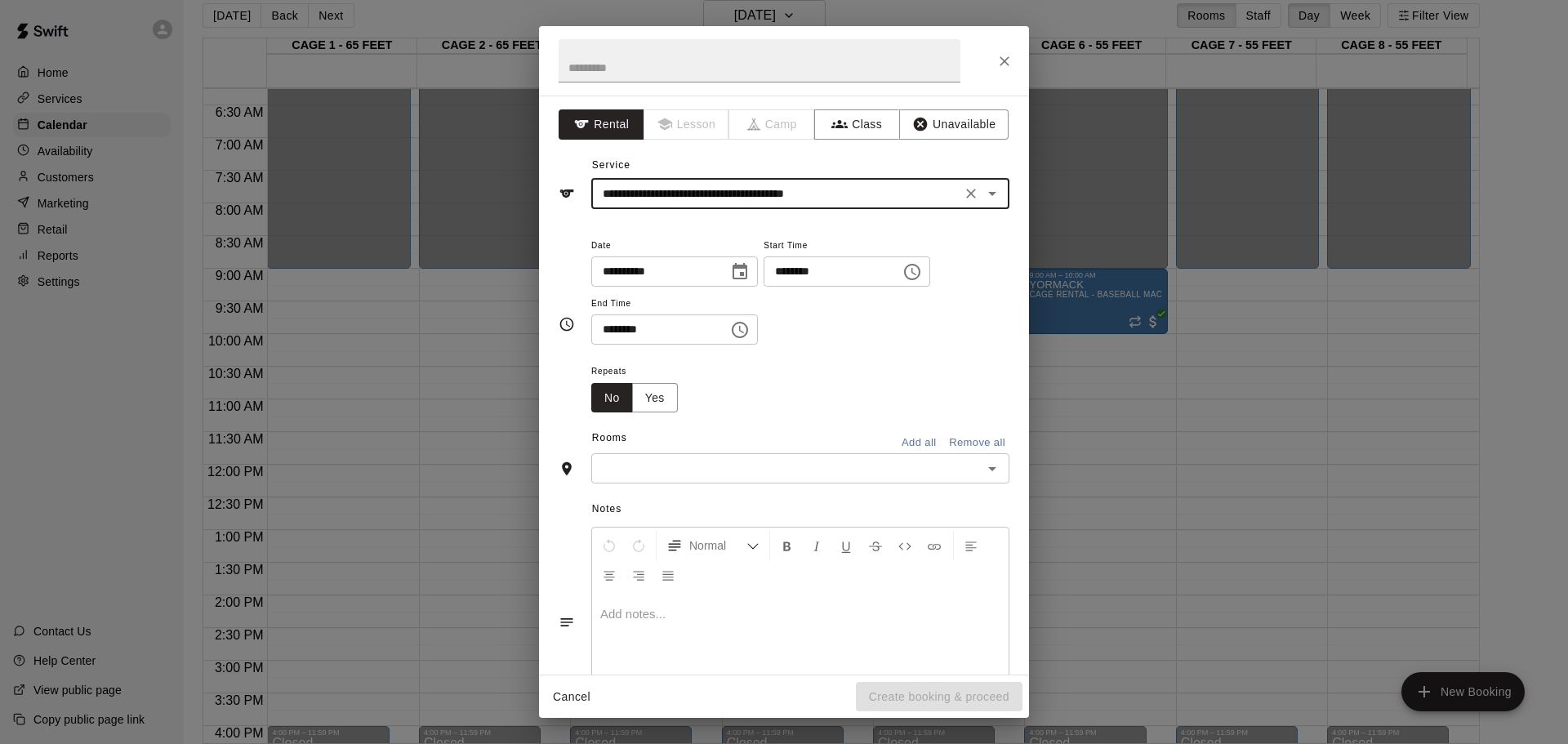
click at [812, 271] on input "********" at bounding box center [826, 271] width 126 height 30
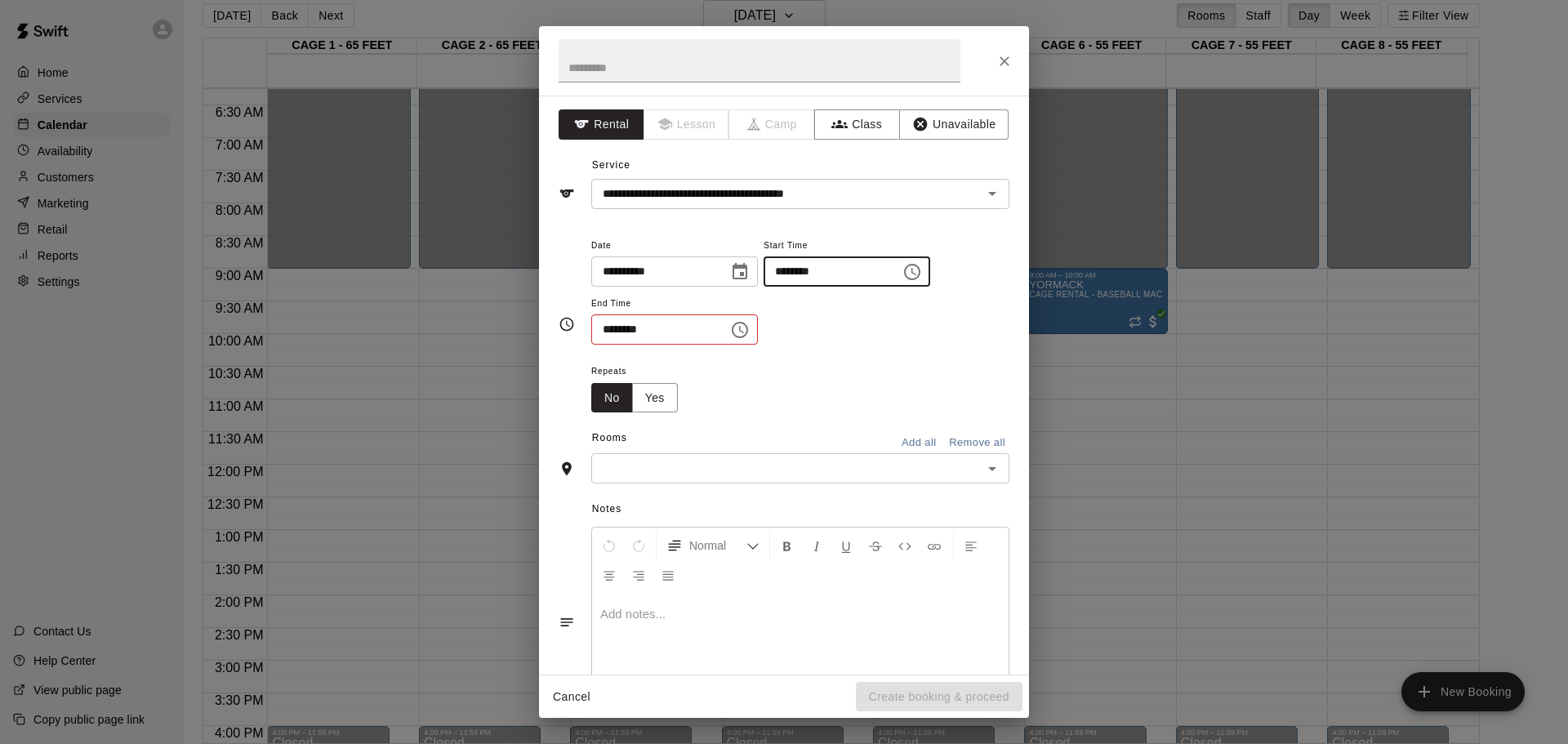
type input "********"
click at [605, 328] on input "********" at bounding box center [654, 329] width 126 height 30
type input "********"
click at [771, 393] on div "Repeats No Yes" at bounding box center [800, 386] width 418 height 52
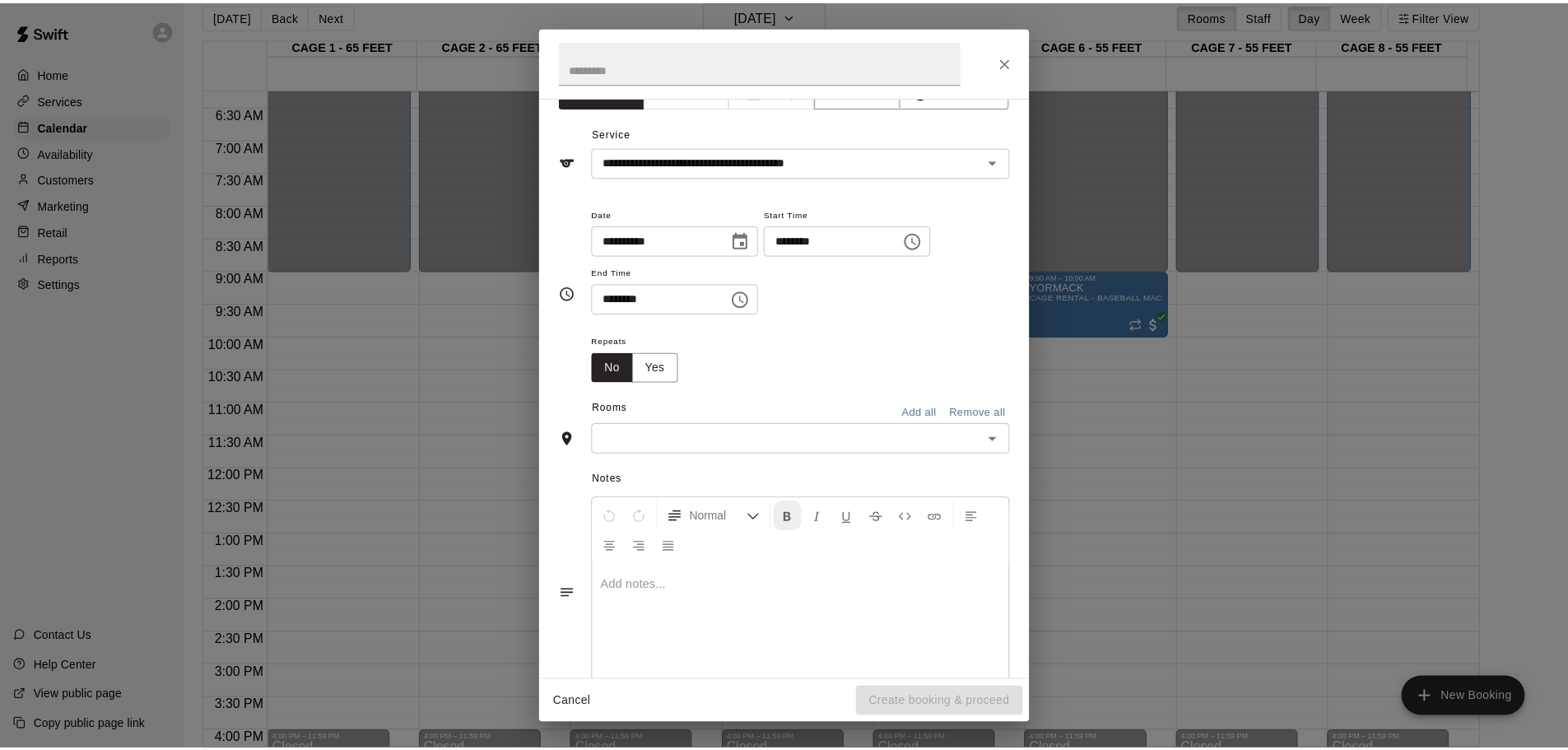
scroll to position [0, 0]
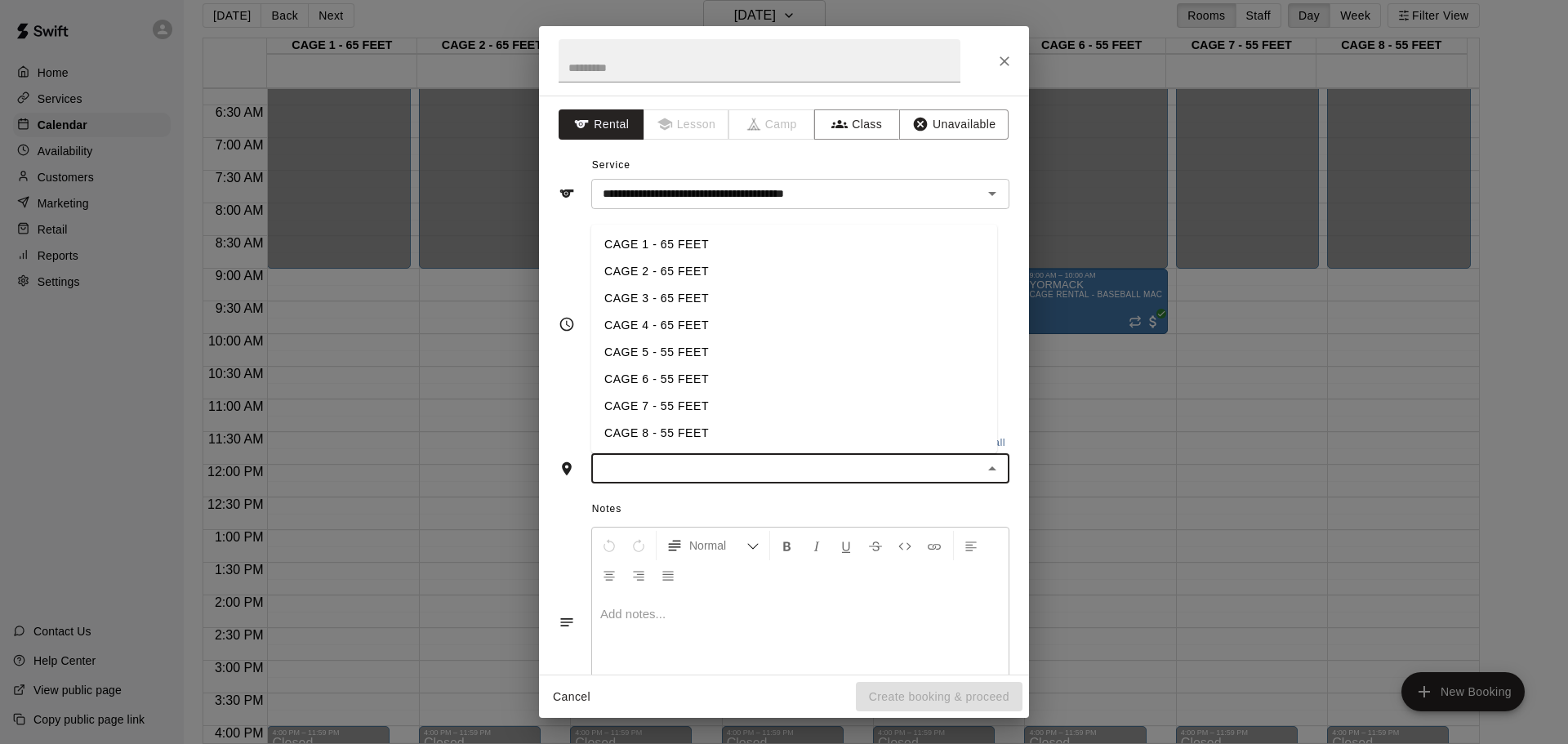
click at [768, 472] on input "text" at bounding box center [786, 468] width 381 height 21
click at [742, 425] on li "CAGE 8 - 55 FEET" at bounding box center [794, 434] width 406 height 27
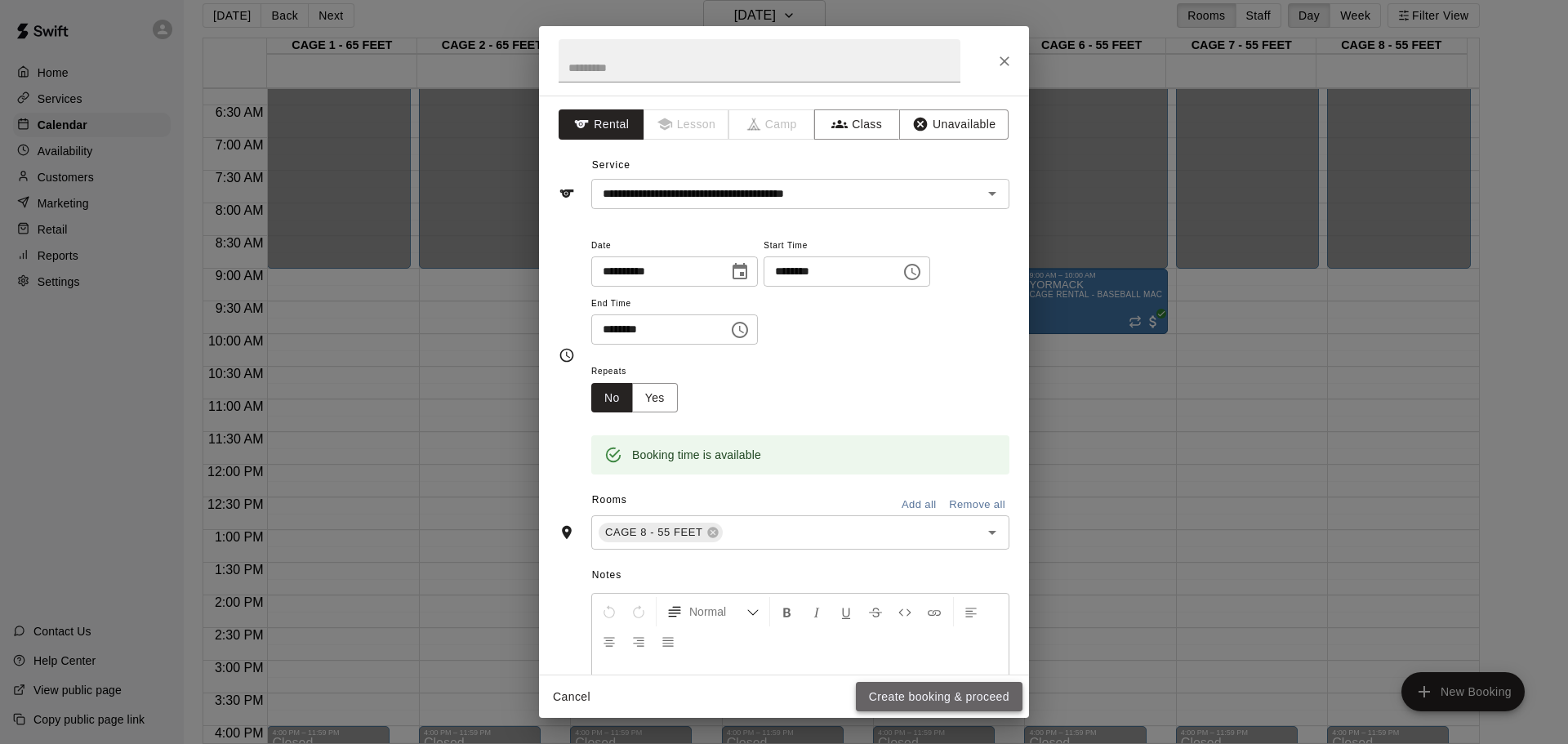
click at [937, 688] on button "Create booking & proceed" at bounding box center [939, 696] width 167 height 30
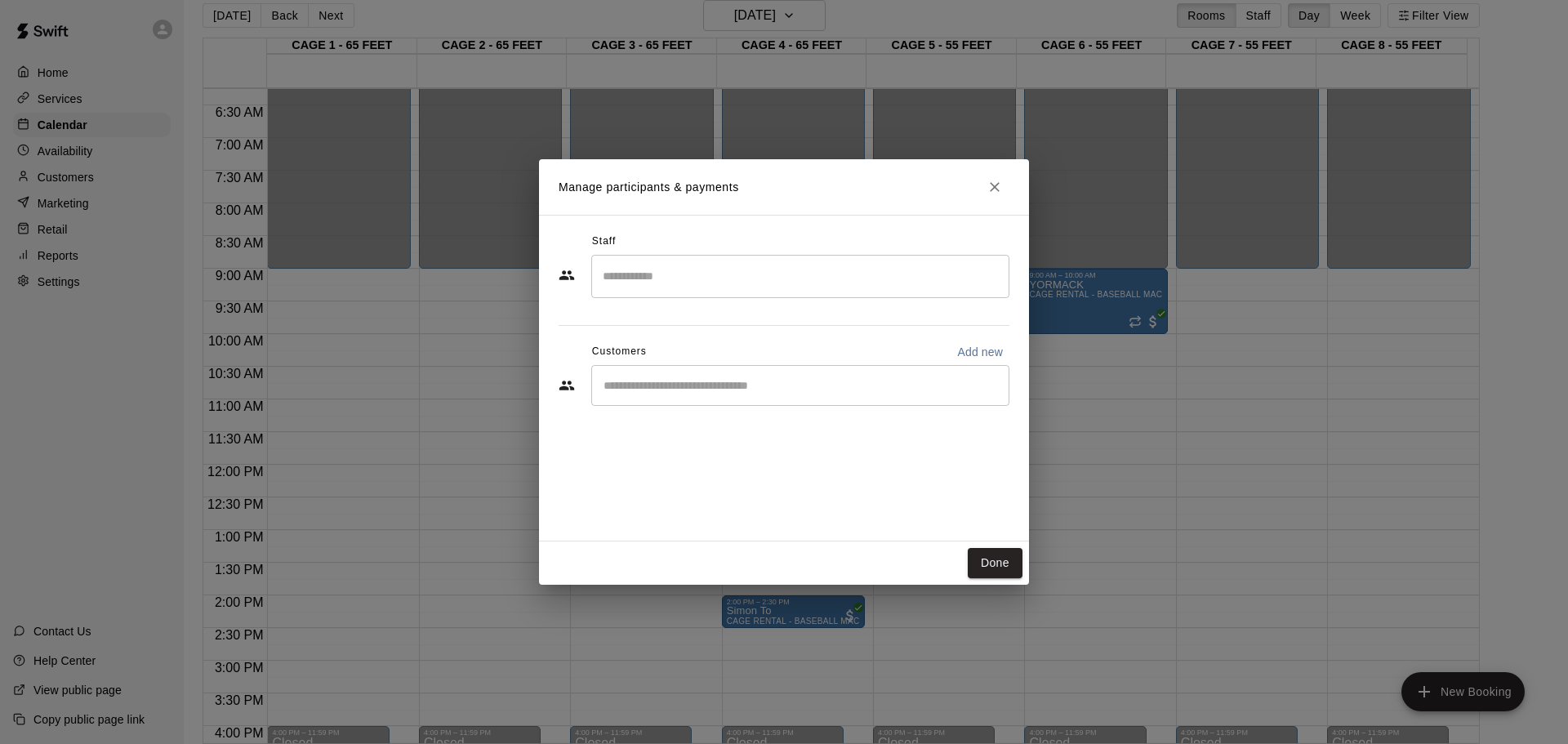
click at [690, 282] on input "Search staff" at bounding box center [800, 276] width 404 height 29
type input "*"
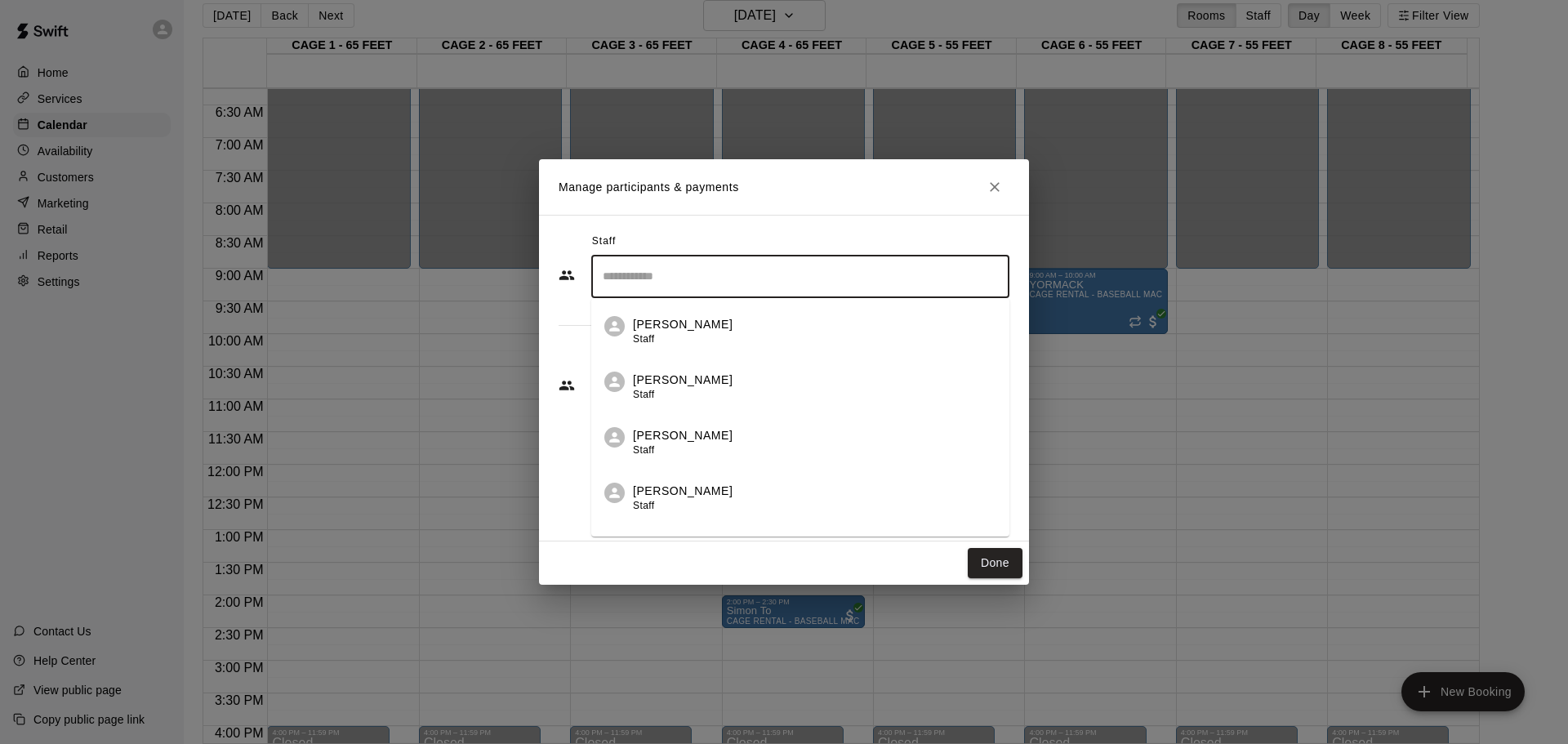
click at [653, 214] on h2 "Manage participants & payments" at bounding box center [783, 186] width 490 height 55
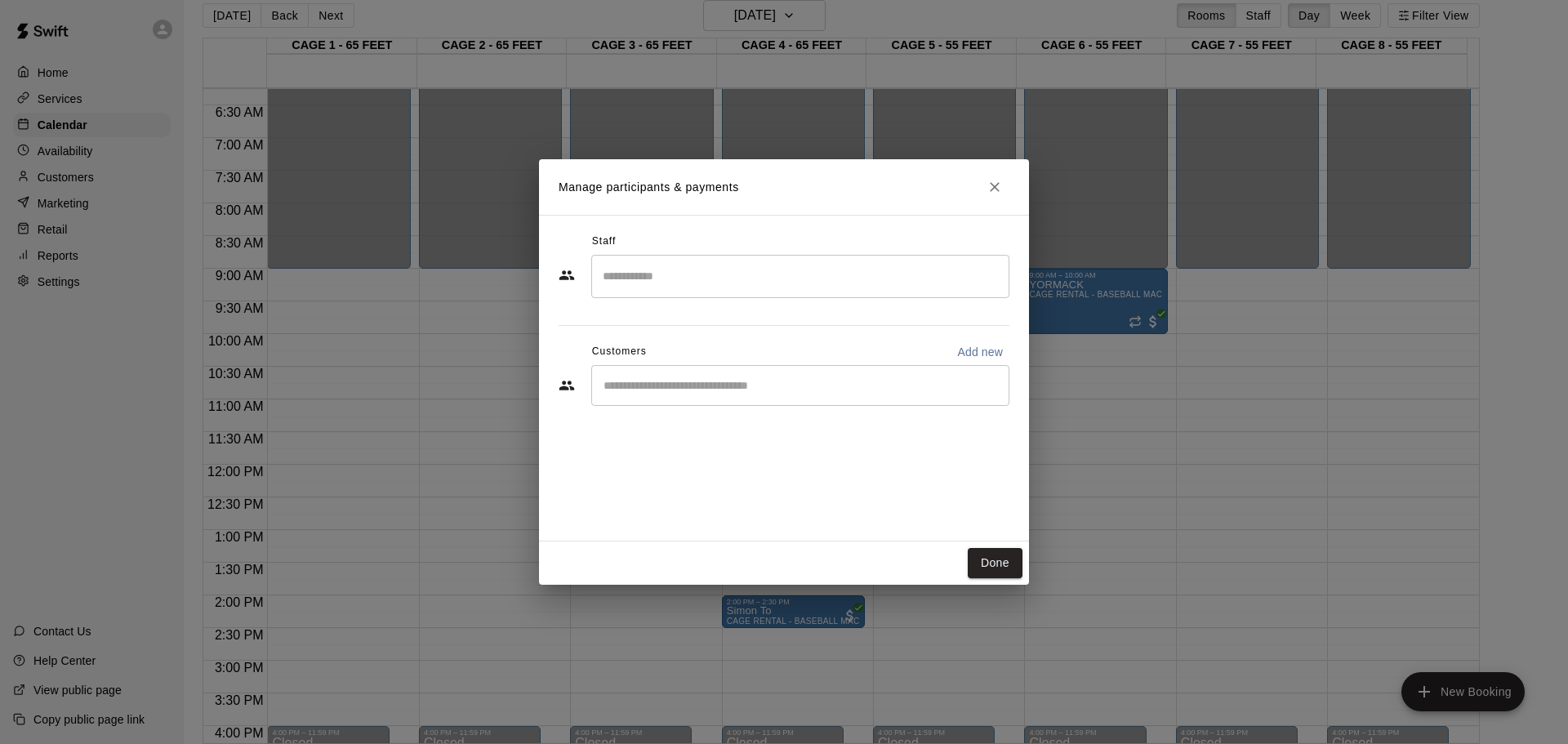
click at [645, 391] on input "Start typing to search customers..." at bounding box center [800, 386] width 404 height 16
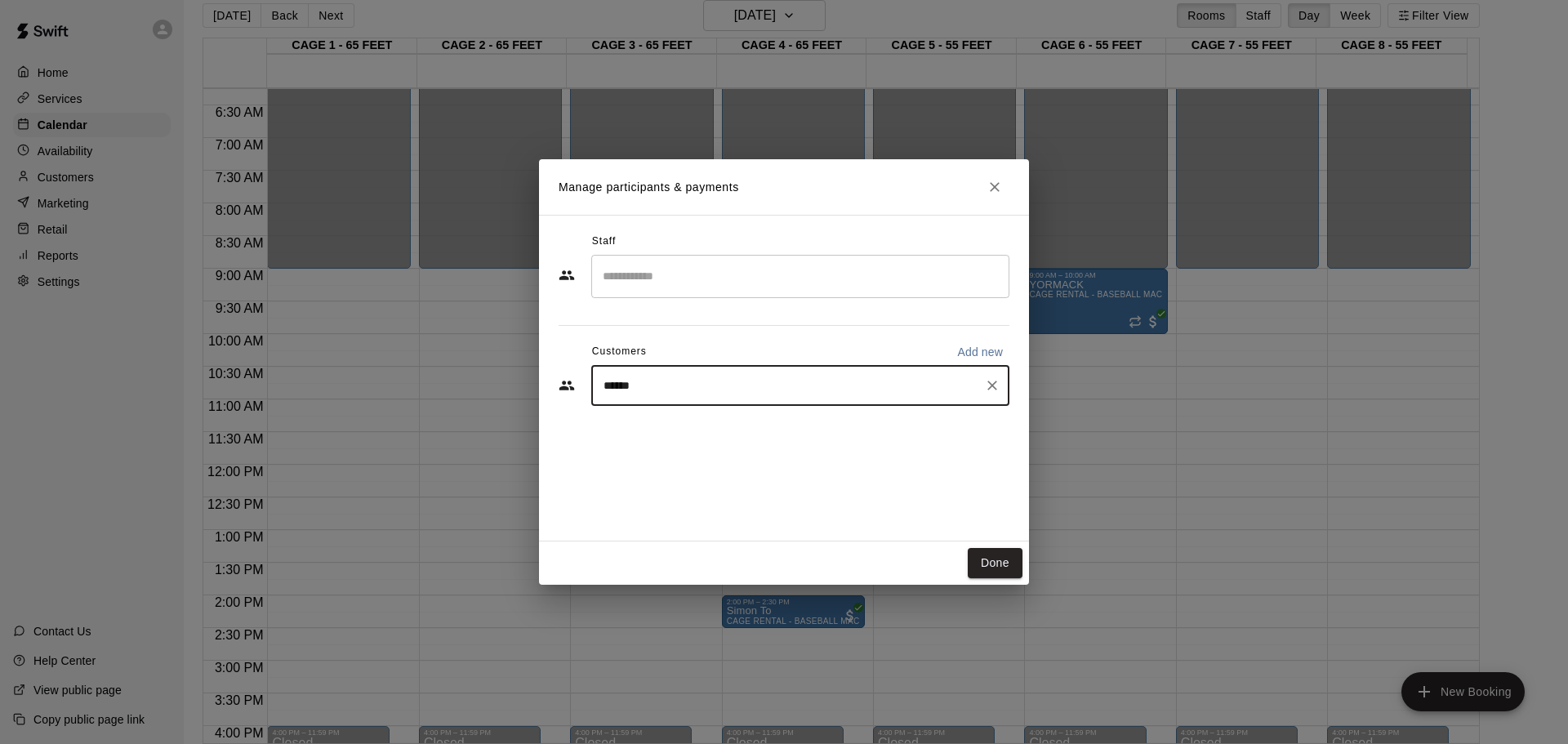
type input "*******"
click at [644, 415] on p "[PERSON_NAME]" at bounding box center [686, 423] width 100 height 17
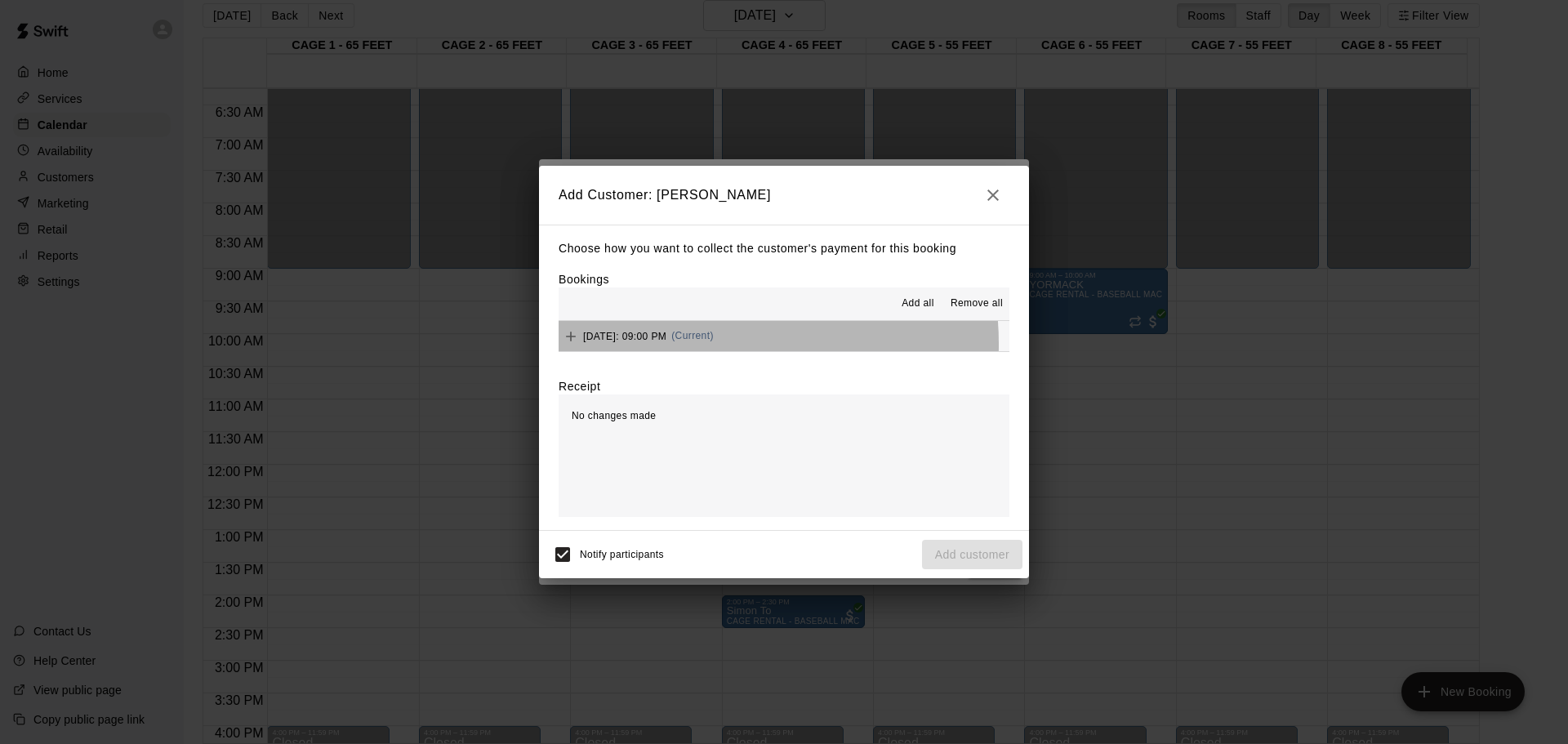
click at [699, 345] on div "[DATE]: 09:00 PM (Current)" at bounding box center [636, 336] width 155 height 24
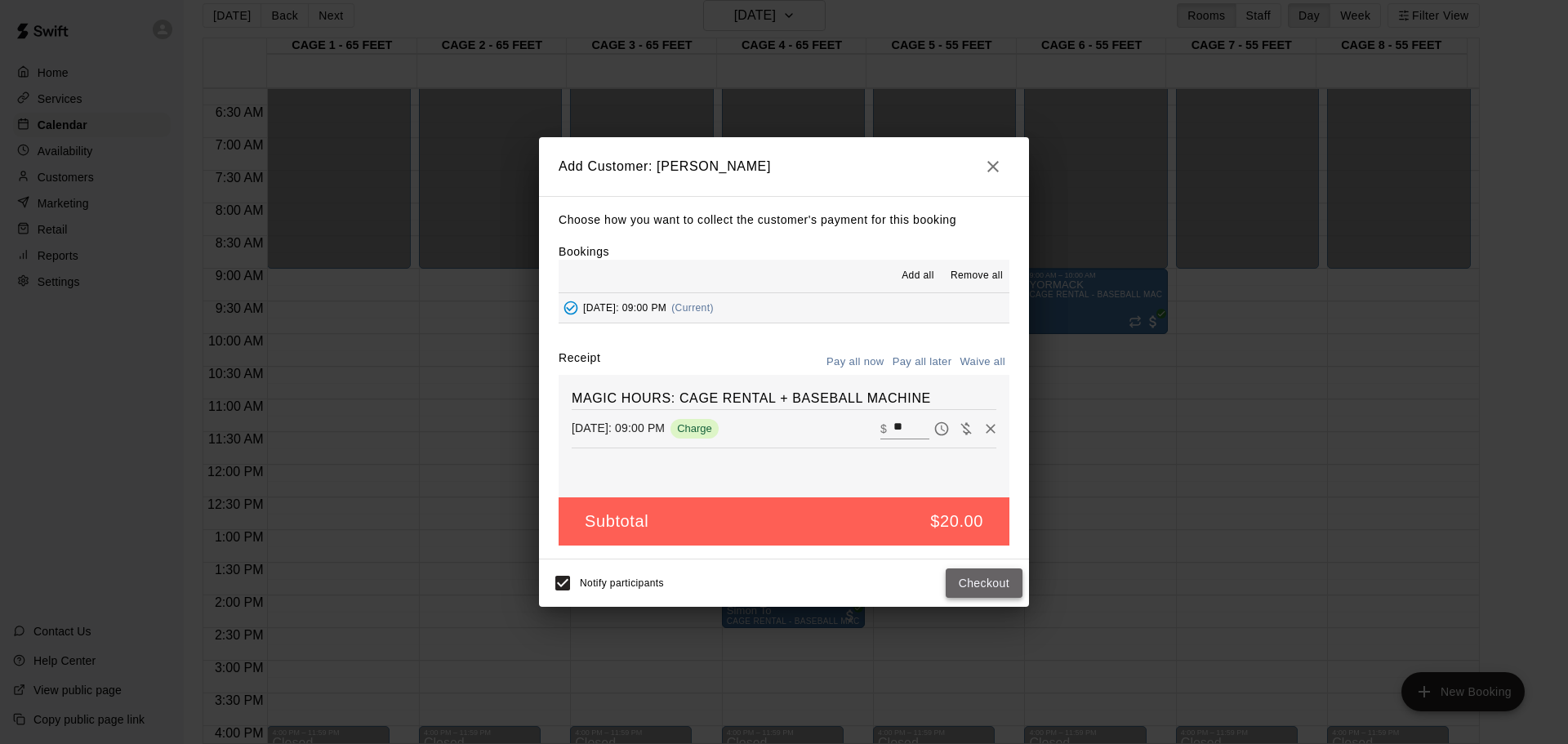
click at [978, 580] on button "Checkout" at bounding box center [983, 583] width 77 height 30
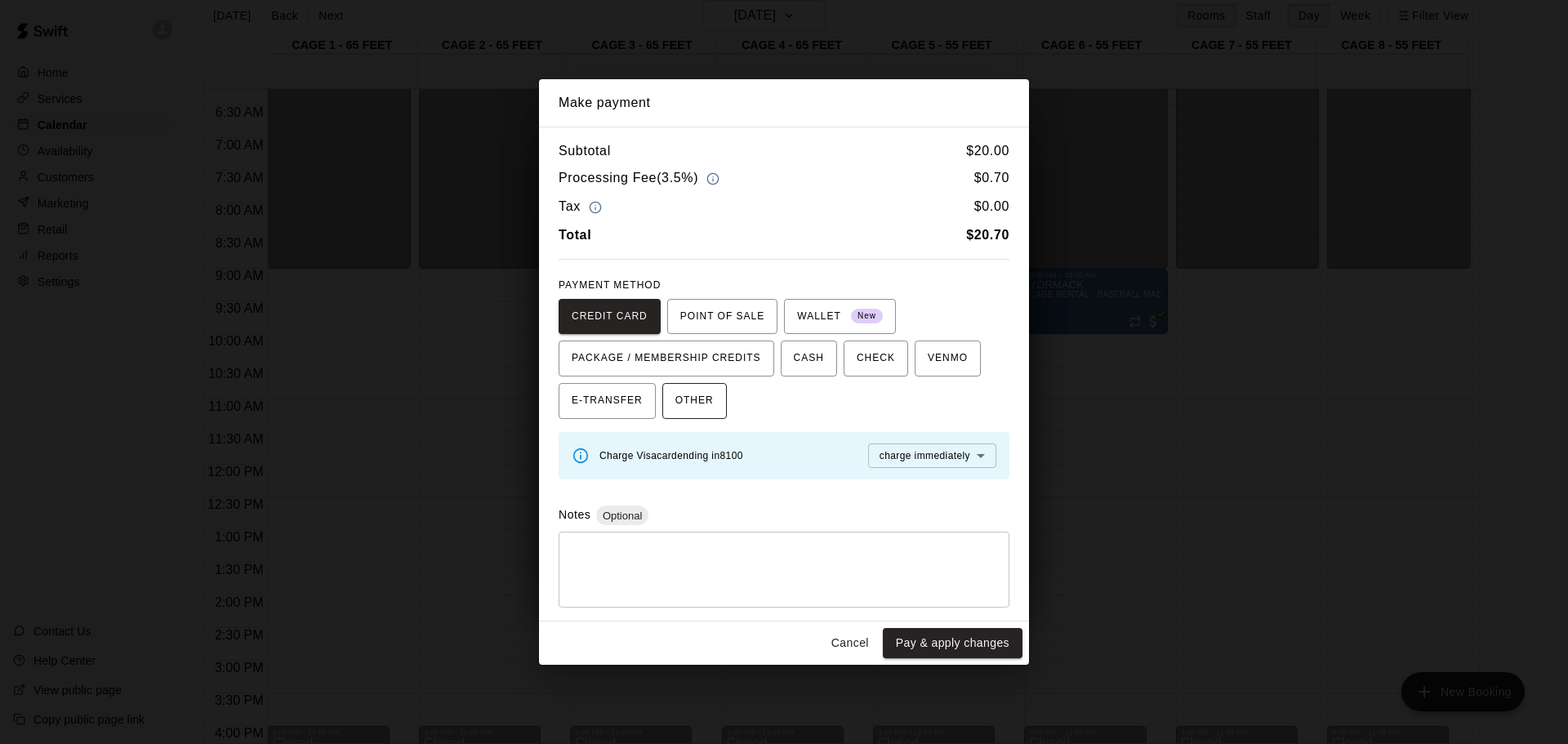
click at [693, 405] on span "OTHER" at bounding box center [694, 400] width 38 height 26
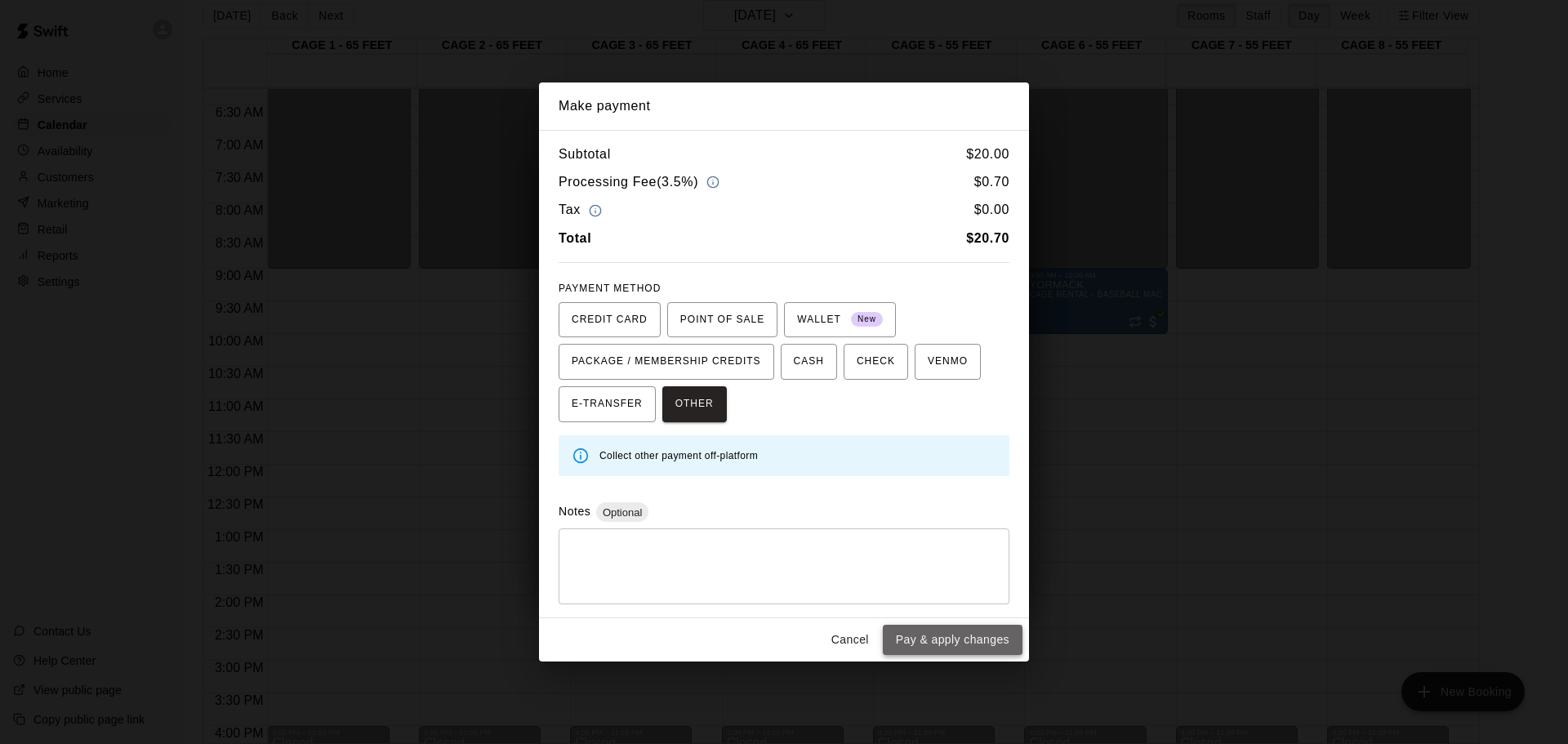
click at [911, 633] on button "Pay & apply changes" at bounding box center [952, 639] width 139 height 30
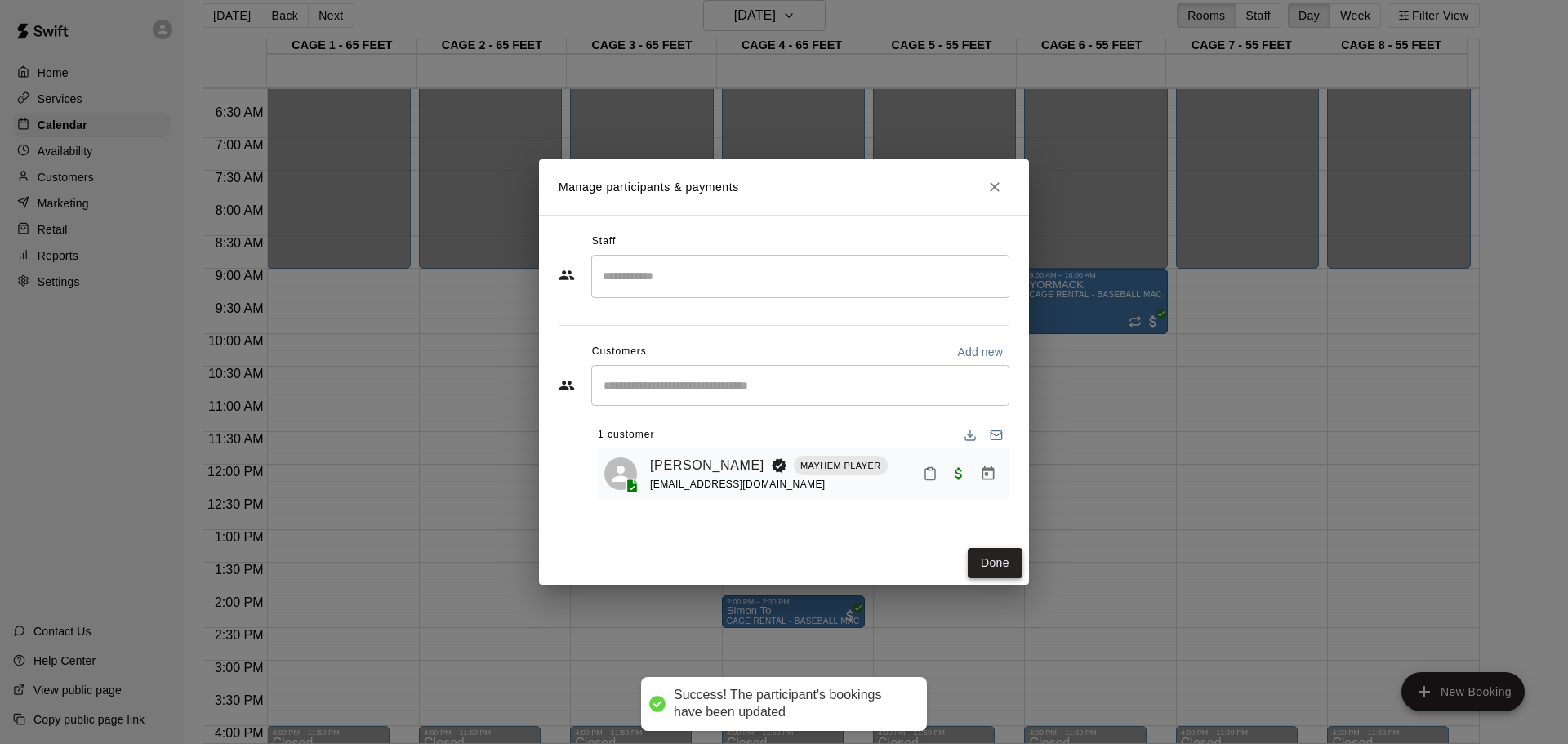
click at [980, 553] on button "Done" at bounding box center [995, 562] width 54 height 30
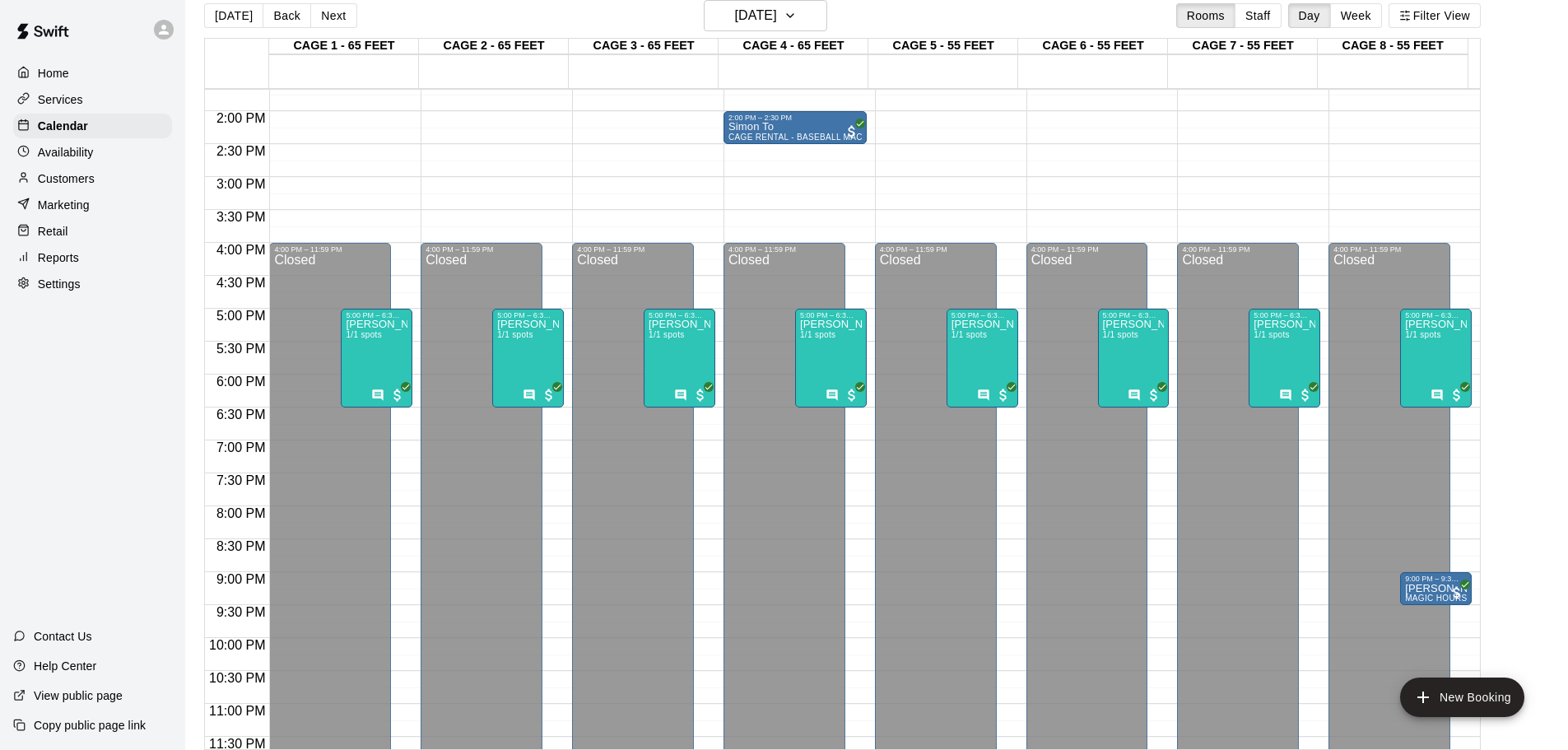
scroll to position [922, 0]
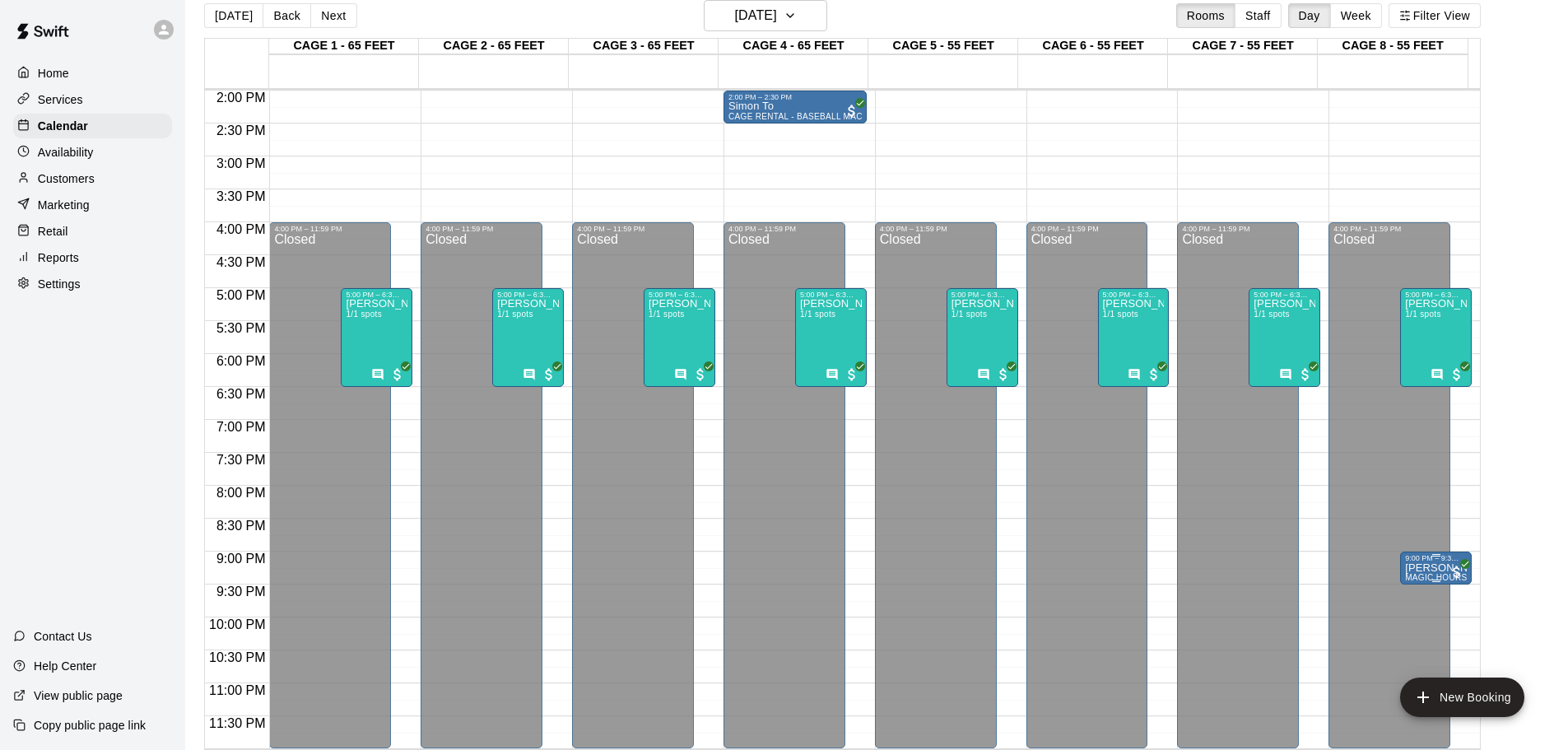
click at [1431, 559] on div "9:00 PM – 9:30 PM" at bounding box center [1436, 557] width 62 height 8
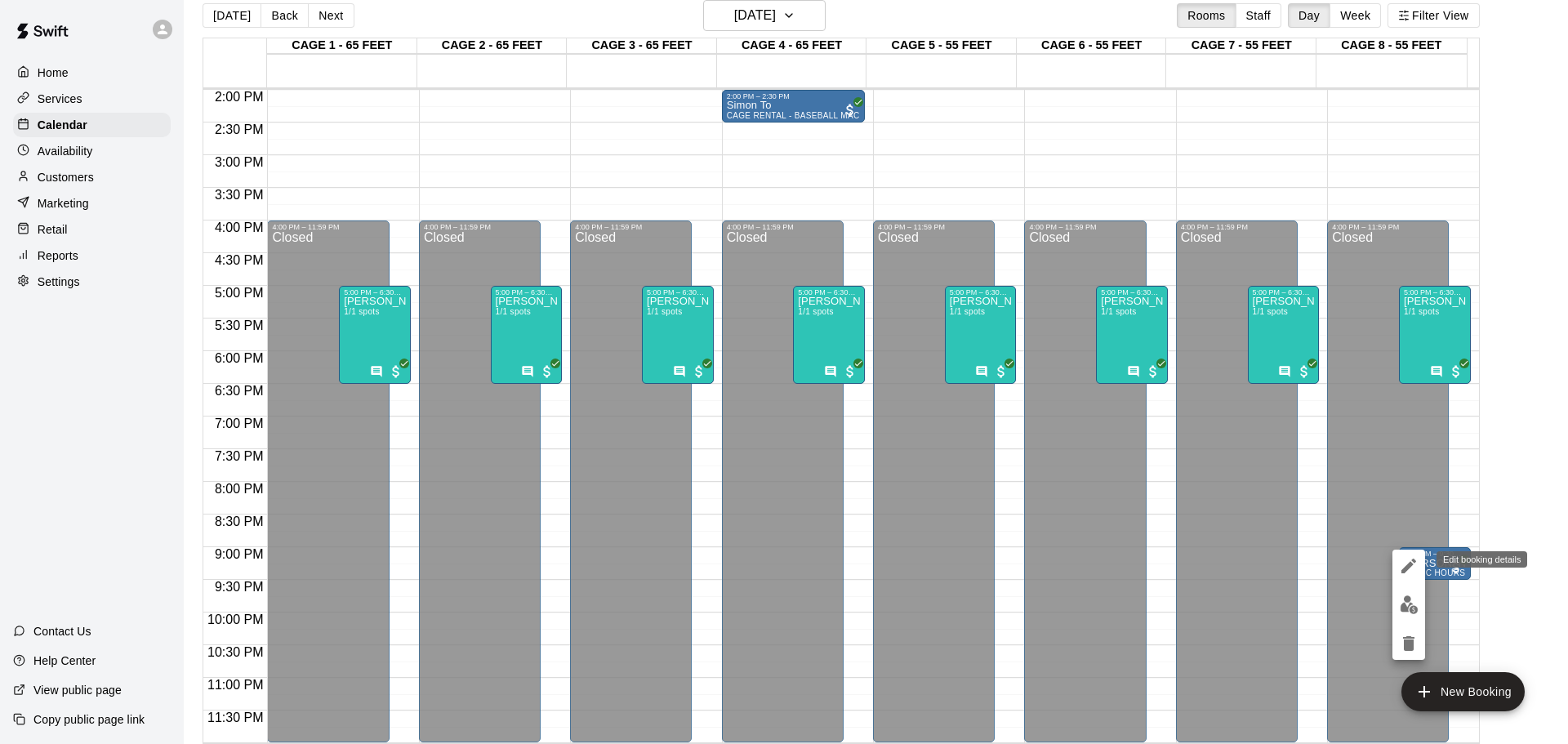
drag, startPoint x: 1420, startPoint y: 555, endPoint x: 1417, endPoint y: 578, distance: 23.2
click at [1417, 578] on button "edit" at bounding box center [1409, 566] width 33 height 33
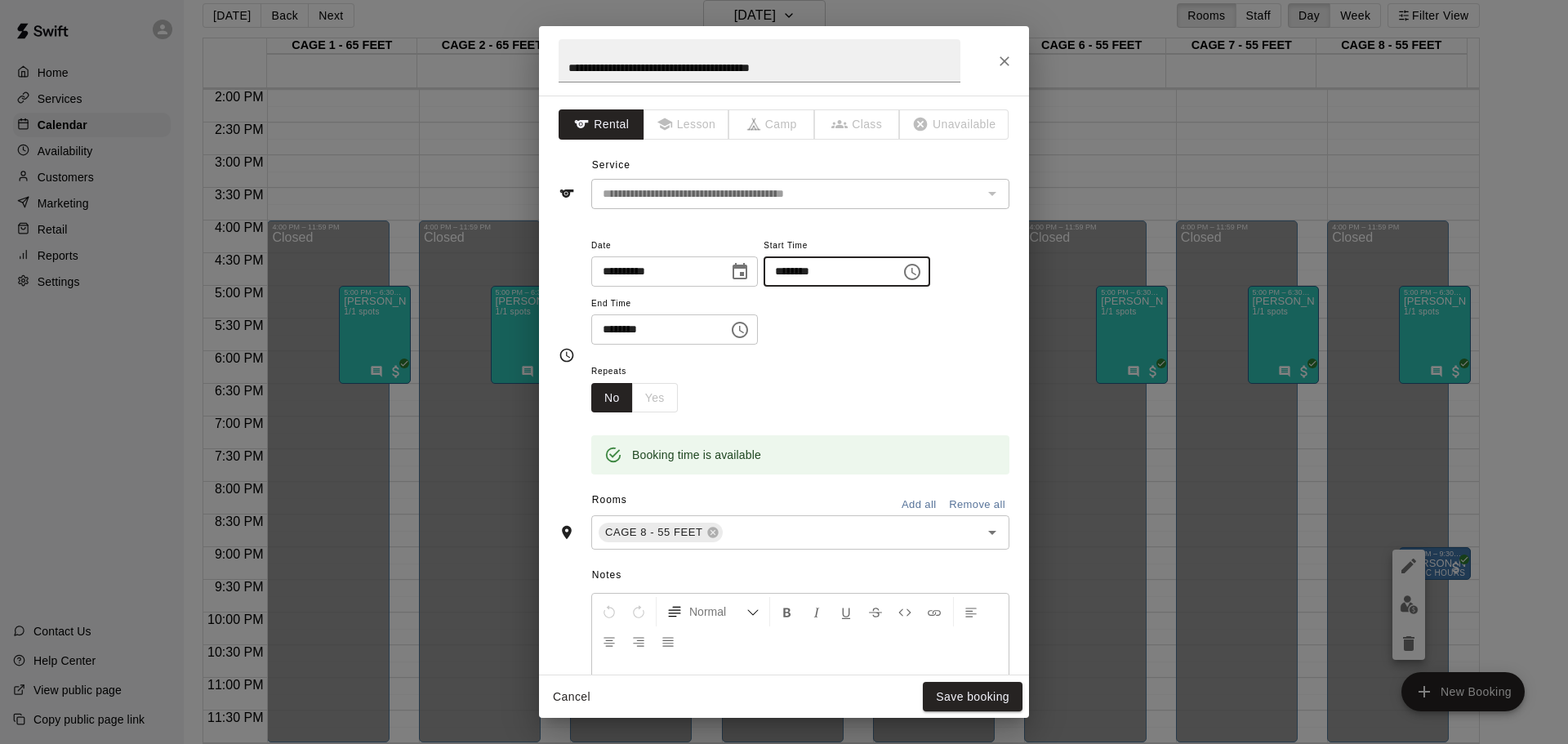
click at [843, 272] on input "********" at bounding box center [826, 271] width 126 height 30
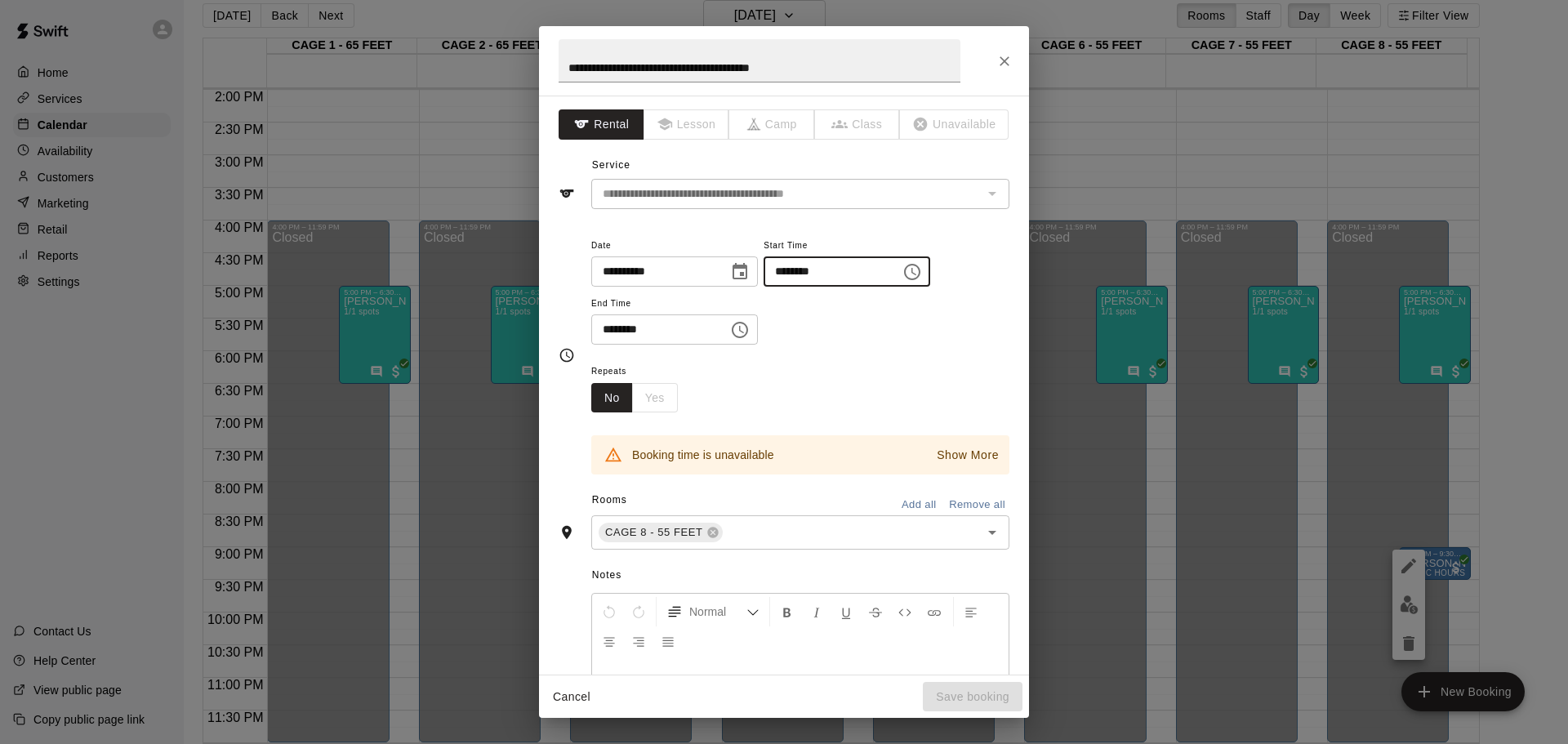
type input "********"
click at [640, 329] on input "********" at bounding box center [654, 329] width 126 height 30
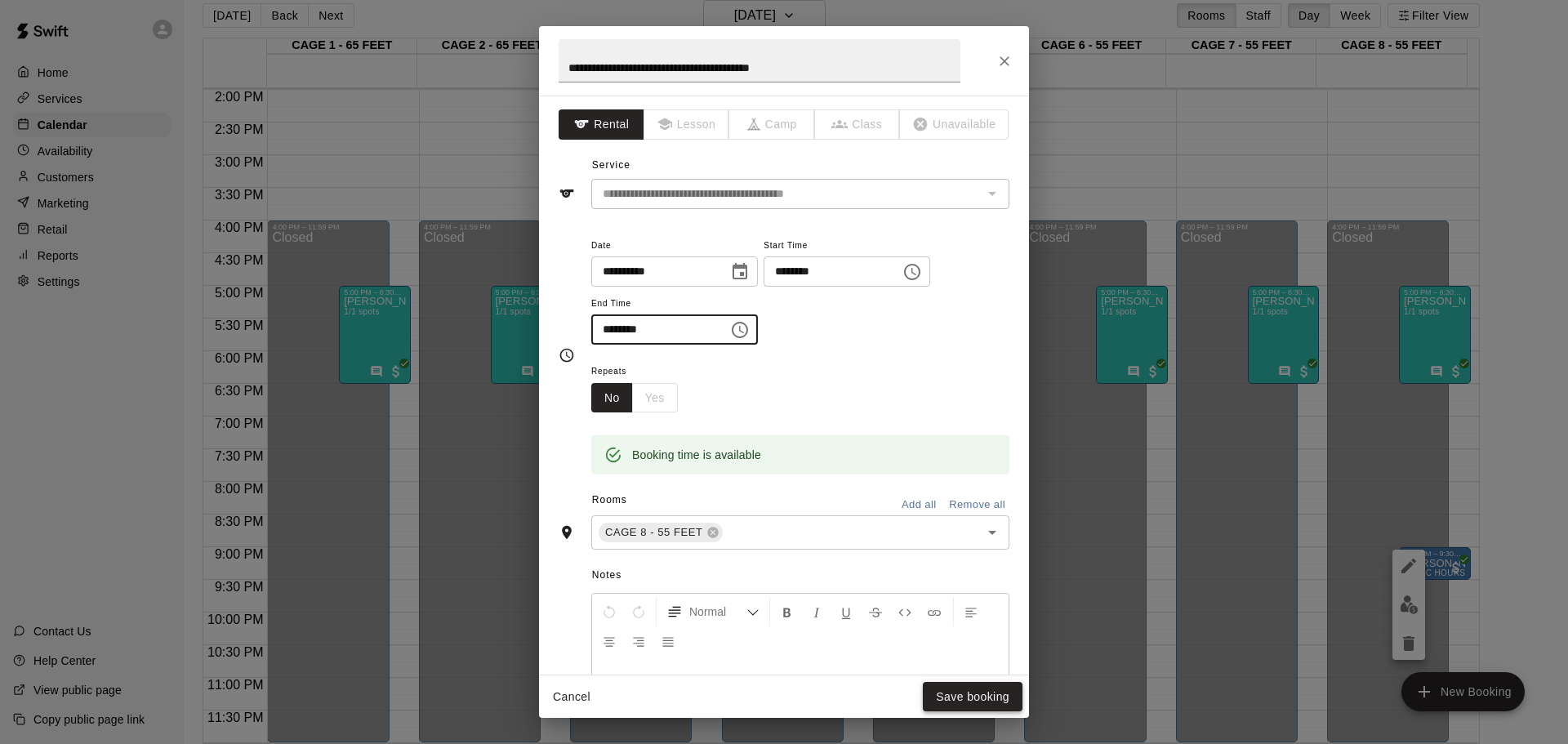
type input "********"
click at [979, 689] on button "Save booking" at bounding box center [972, 696] width 100 height 30
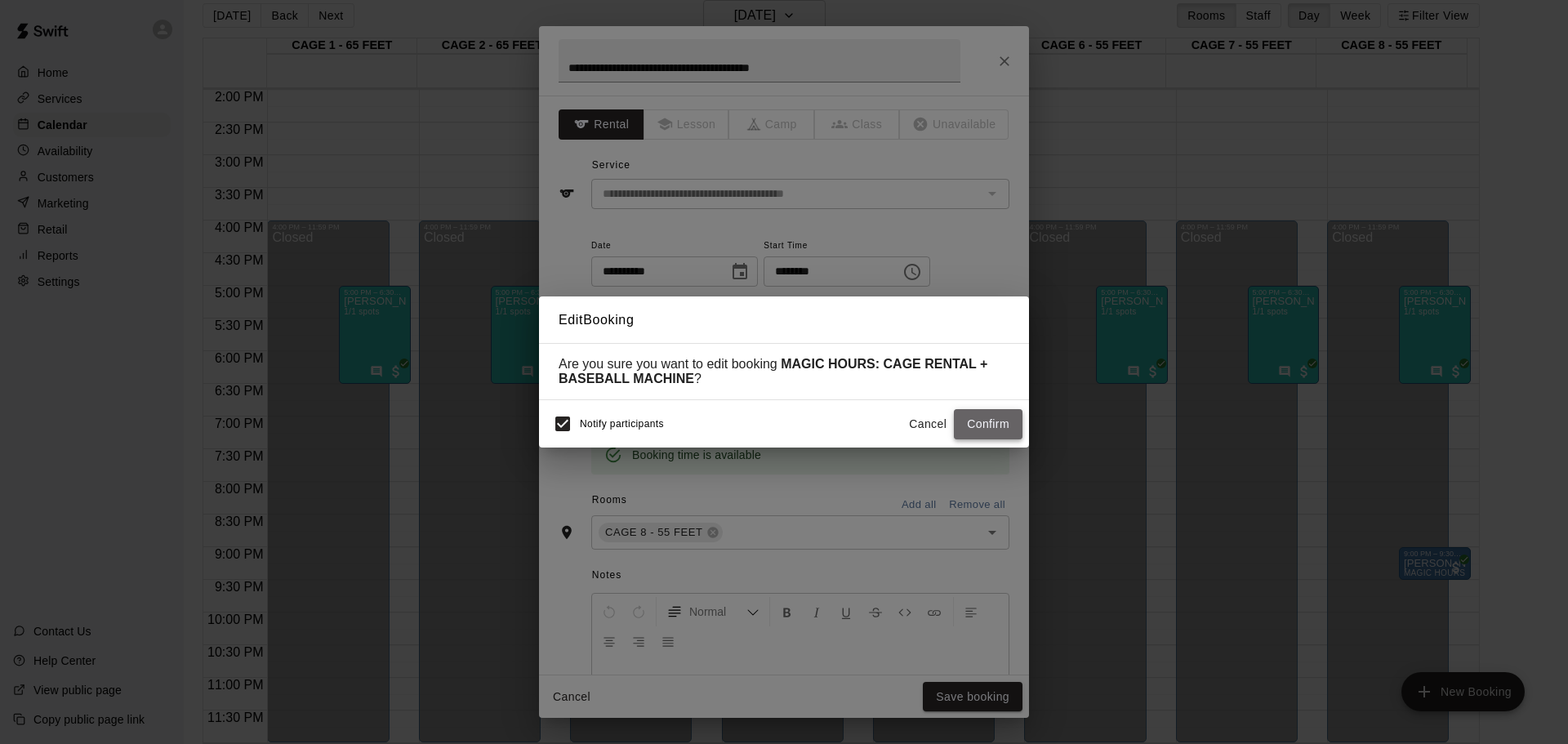
click at [992, 414] on button "Confirm" at bounding box center [988, 424] width 69 height 30
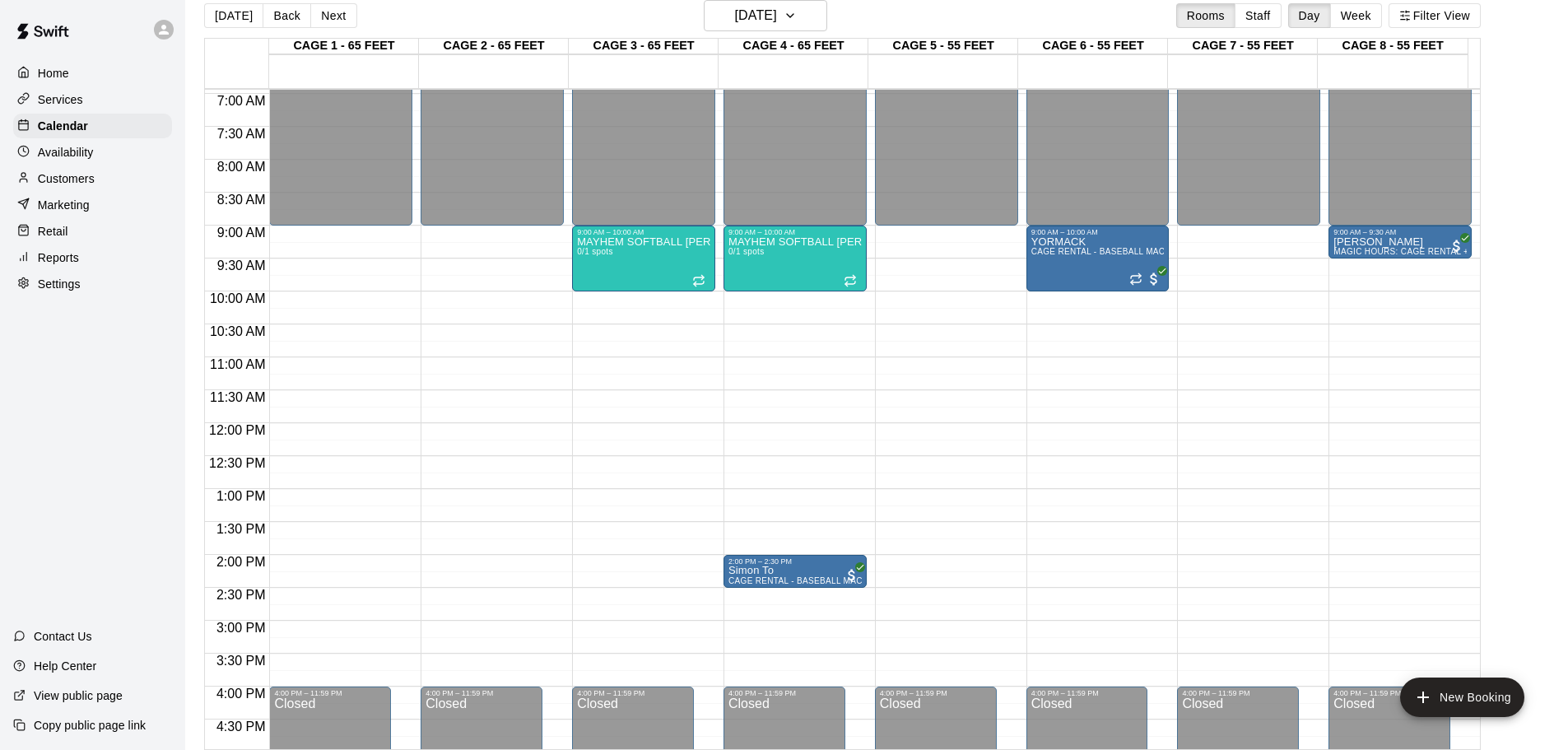
scroll to position [429, 0]
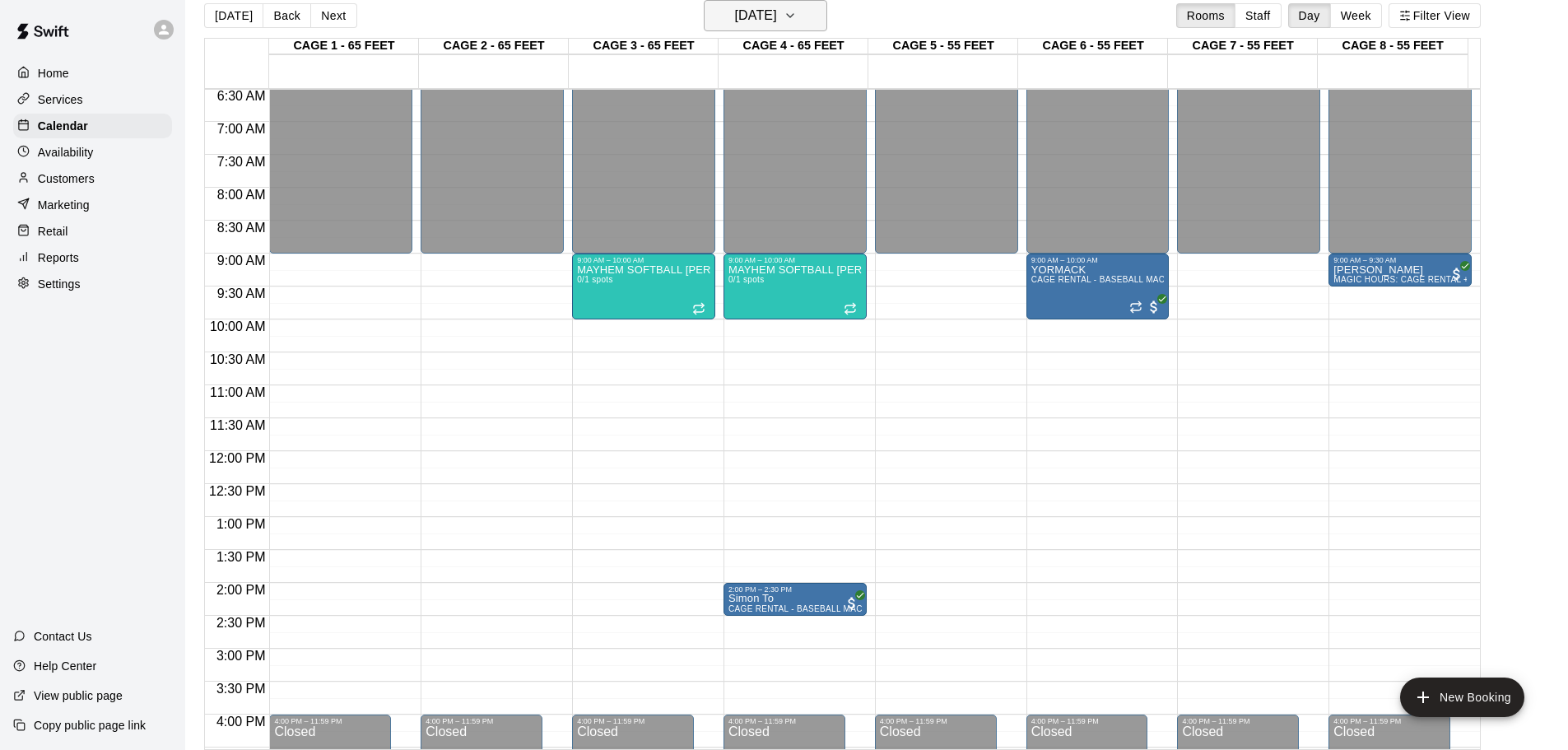
click at [744, 12] on h6 "[DATE]" at bounding box center [756, 16] width 42 height 23
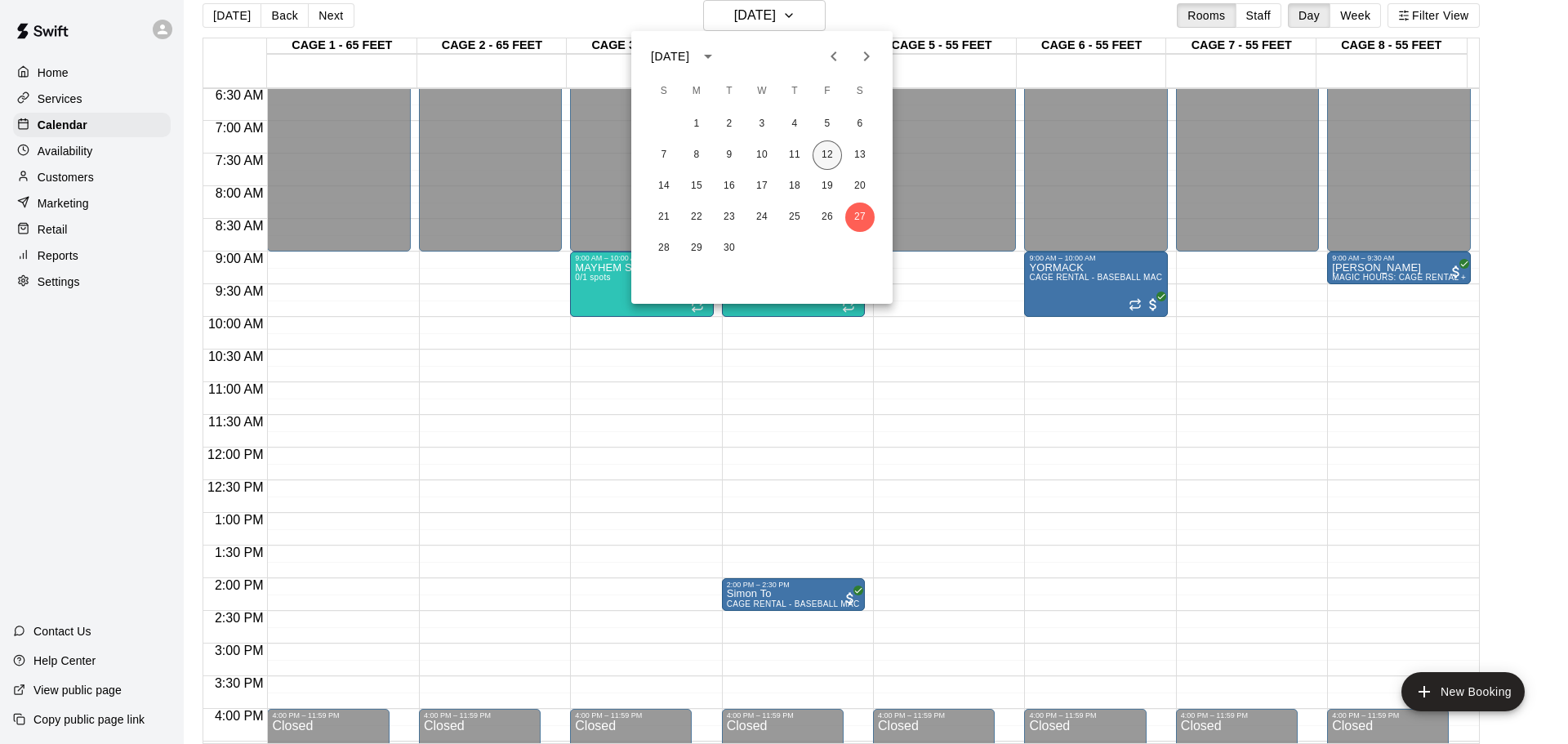
click at [826, 154] on button "12" at bounding box center [827, 155] width 29 height 29
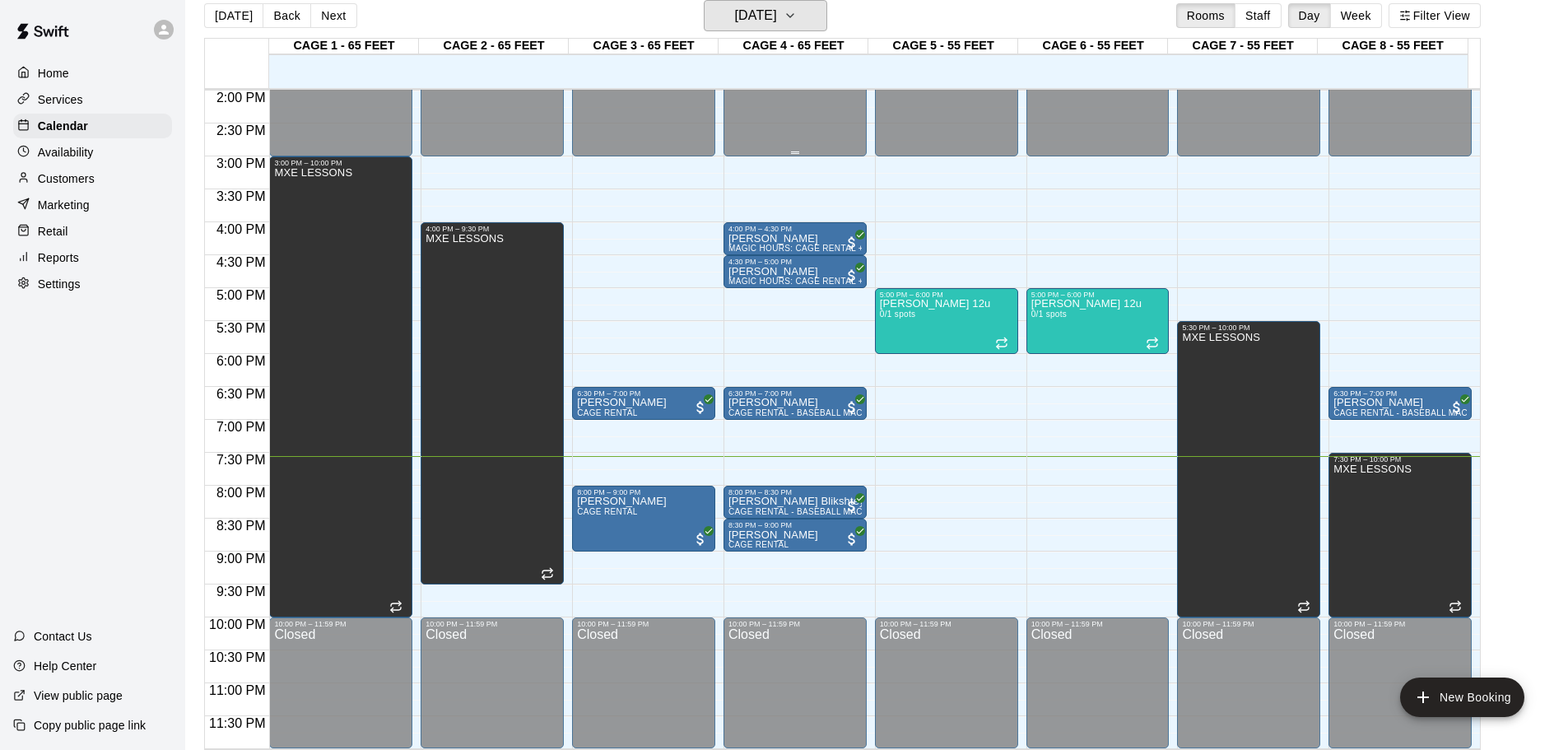
scroll to position [922, 0]
